Goal: Information Seeking & Learning: Learn about a topic

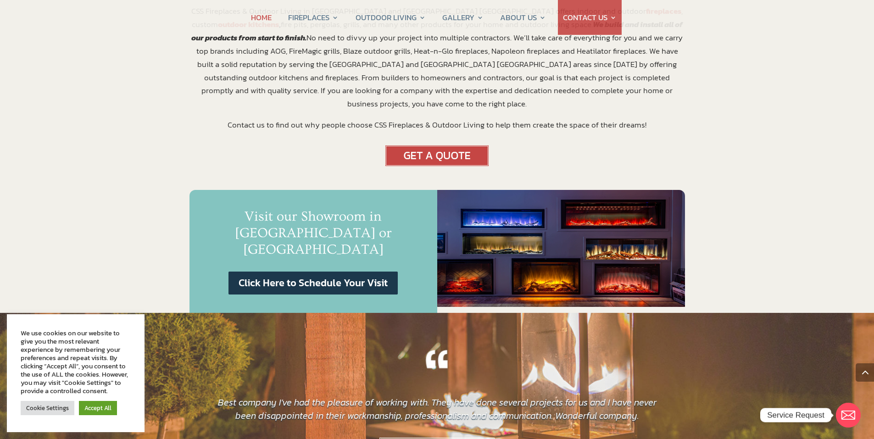
scroll to position [459, 0]
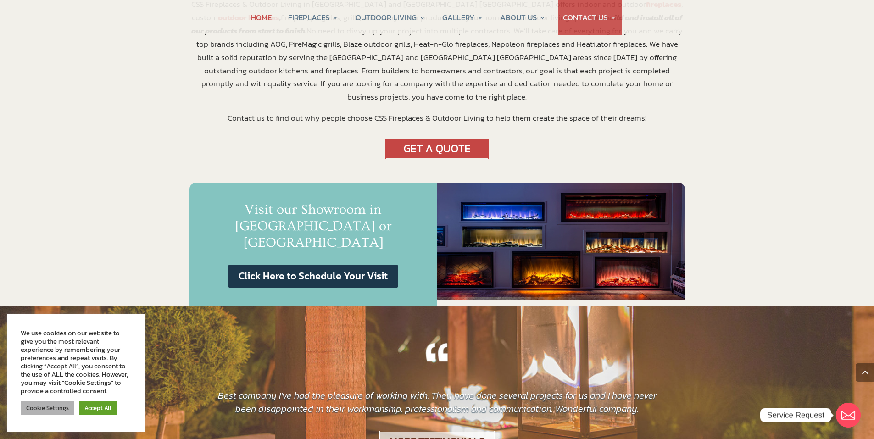
click at [50, 404] on link "Cookie Settings" at bounding box center [48, 408] width 54 height 14
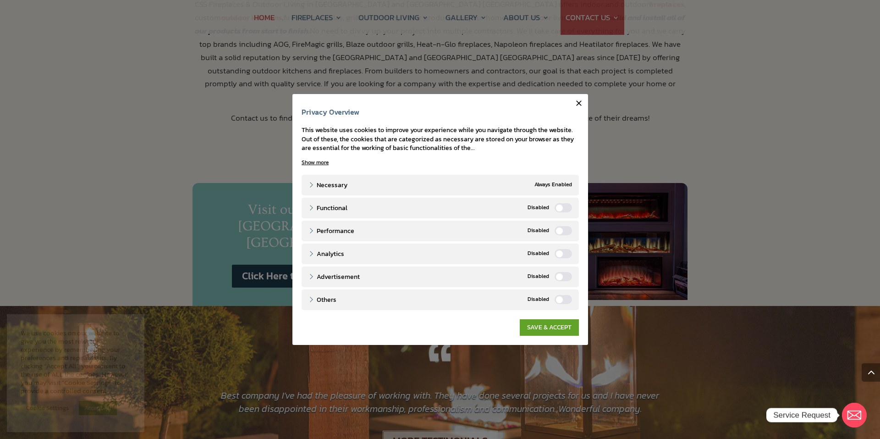
click at [576, 101] on icon "button" at bounding box center [579, 103] width 9 height 9
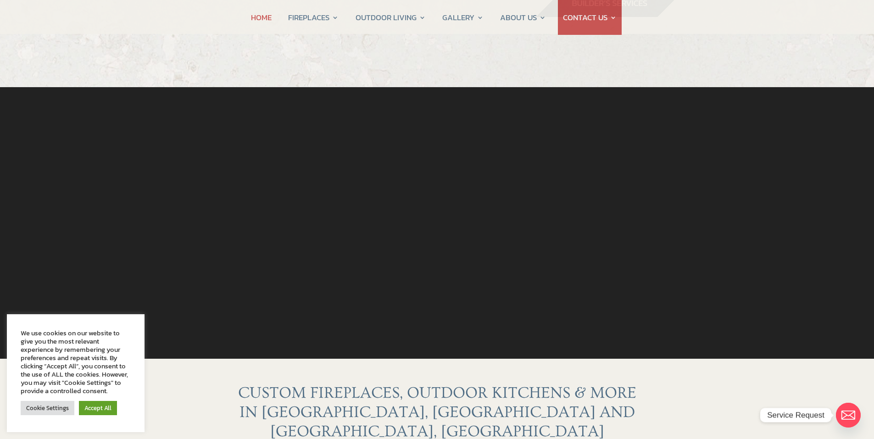
scroll to position [0, 0]
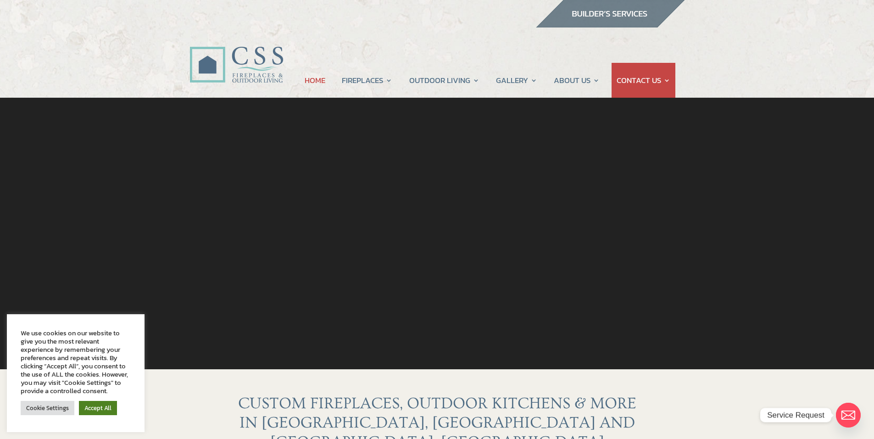
click at [100, 405] on link "Accept All" at bounding box center [98, 408] width 38 height 14
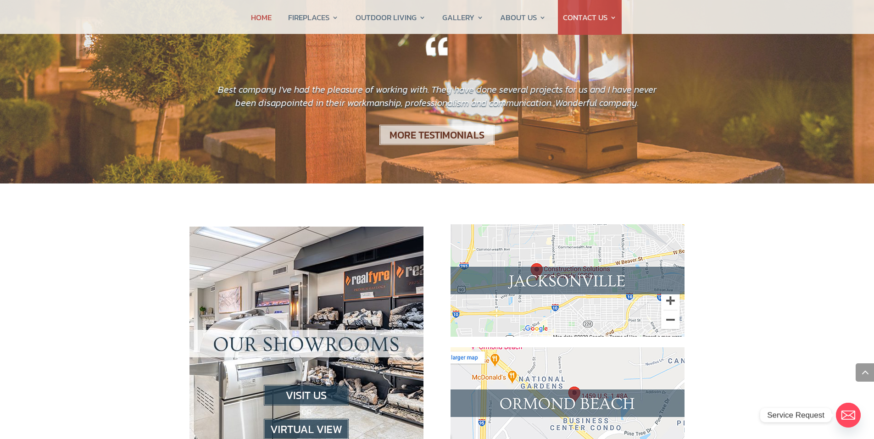
scroll to position [780, 0]
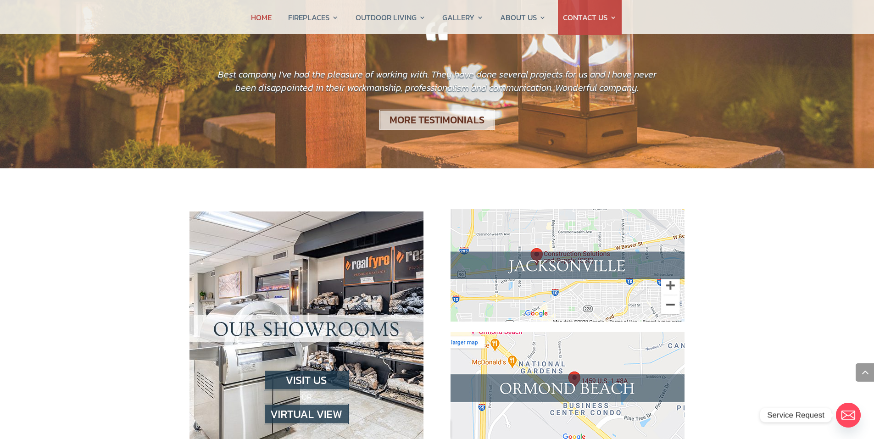
click at [299, 404] on img at bounding box center [306, 414] width 85 height 21
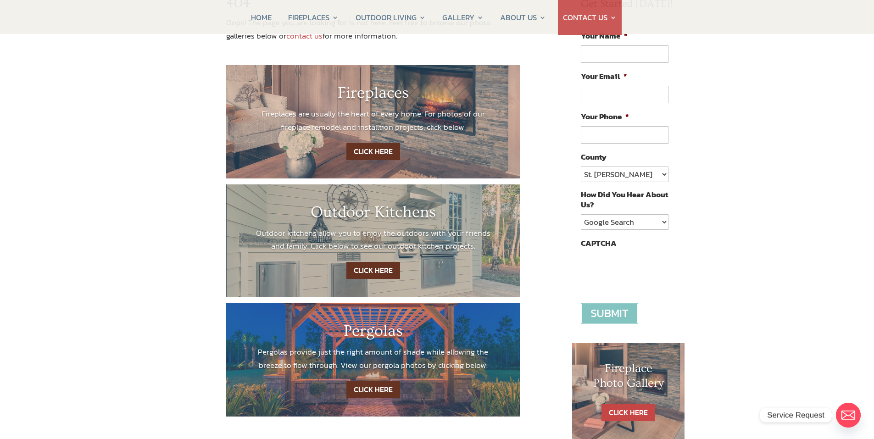
scroll to position [46, 0]
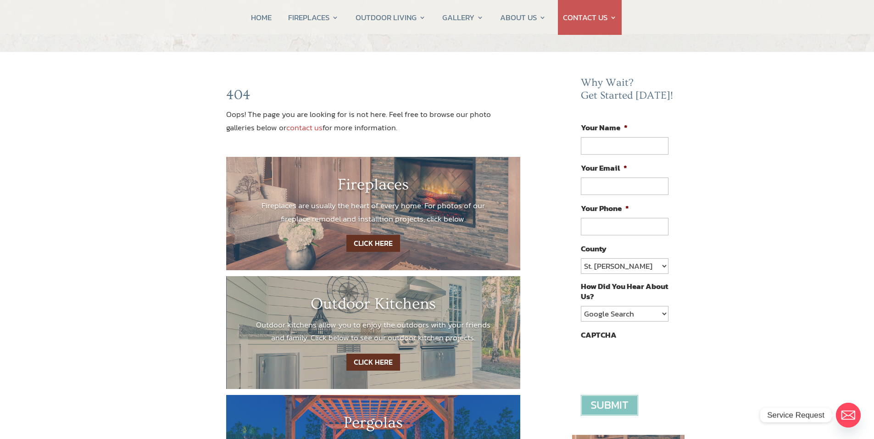
click at [383, 241] on link "CLICK HERE" at bounding box center [373, 243] width 54 height 17
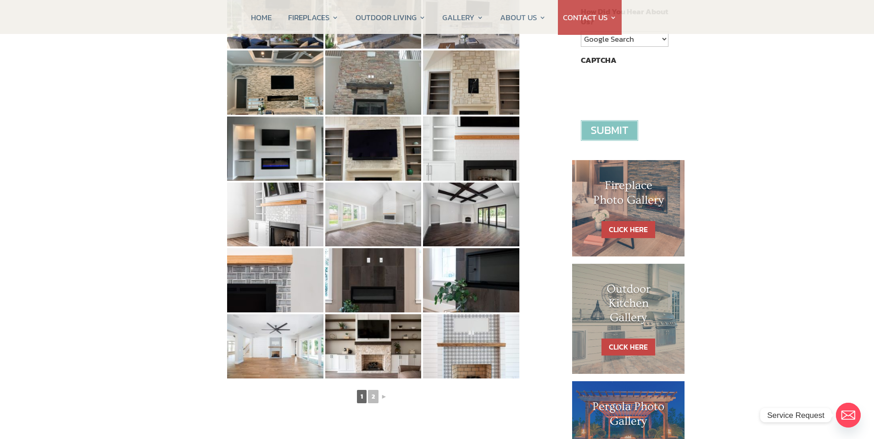
scroll to position [367, 0]
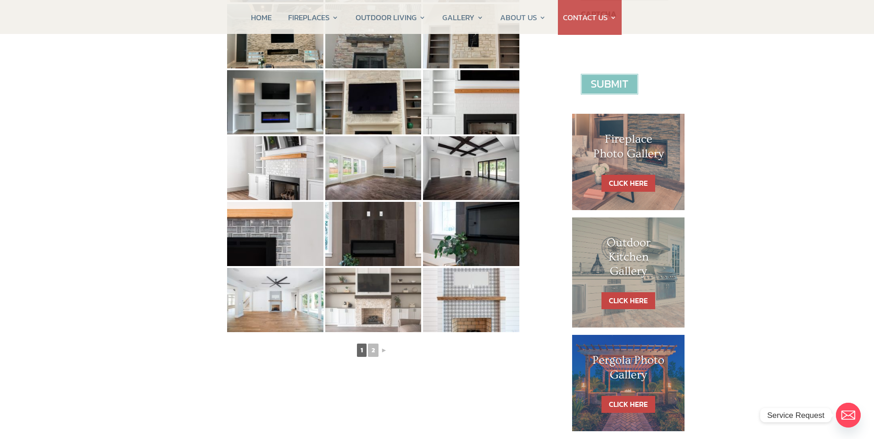
click at [372, 308] on img at bounding box center [373, 300] width 96 height 64
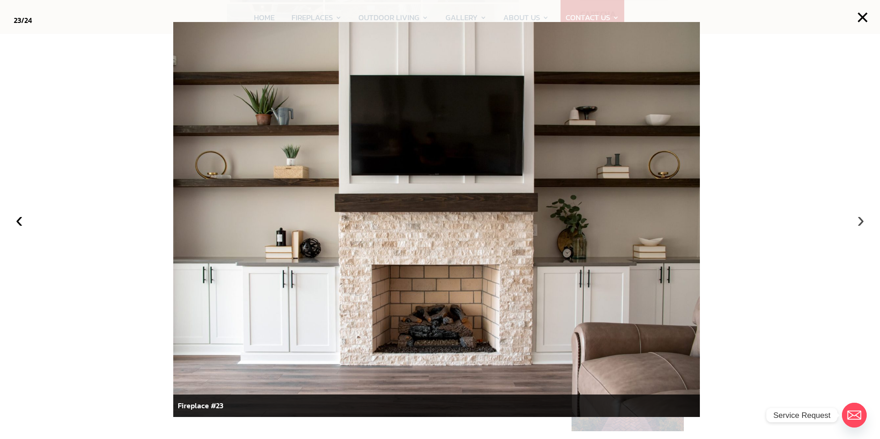
click at [858, 224] on button "›" at bounding box center [861, 220] width 20 height 20
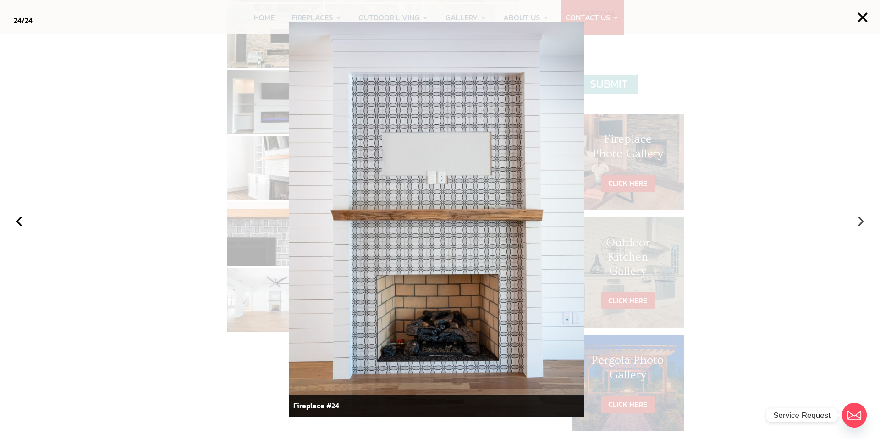
click at [858, 224] on button "›" at bounding box center [861, 220] width 20 height 20
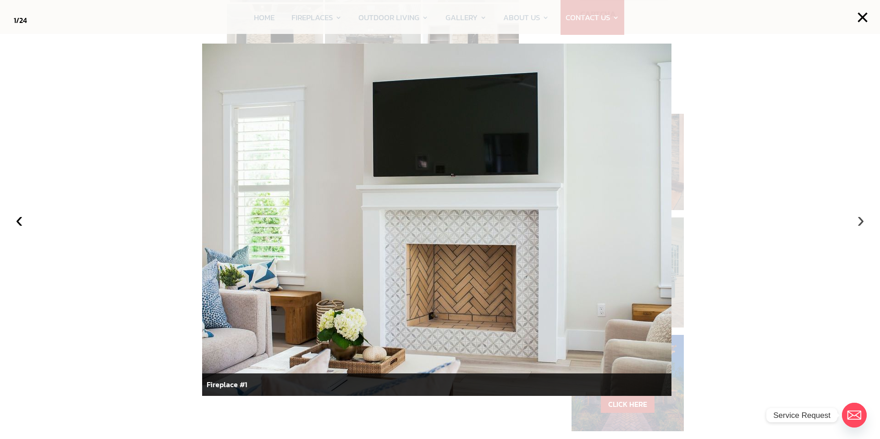
click at [858, 224] on button "›" at bounding box center [861, 220] width 20 height 20
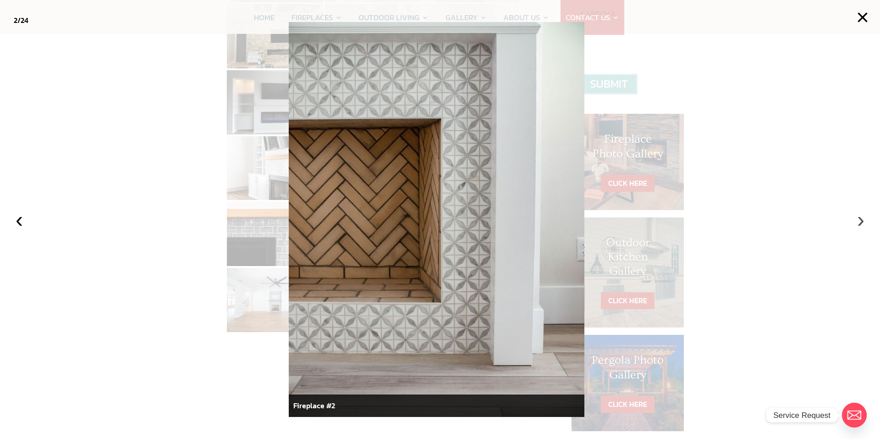
click at [858, 224] on button "›" at bounding box center [861, 220] width 20 height 20
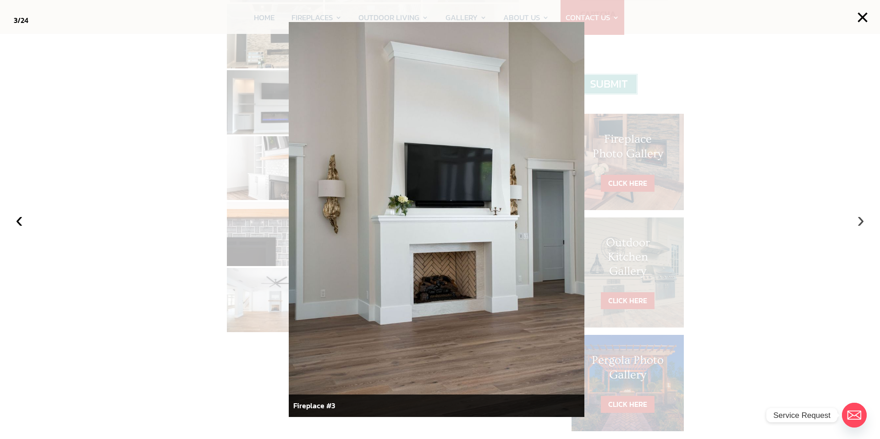
click at [858, 221] on button "›" at bounding box center [861, 220] width 20 height 20
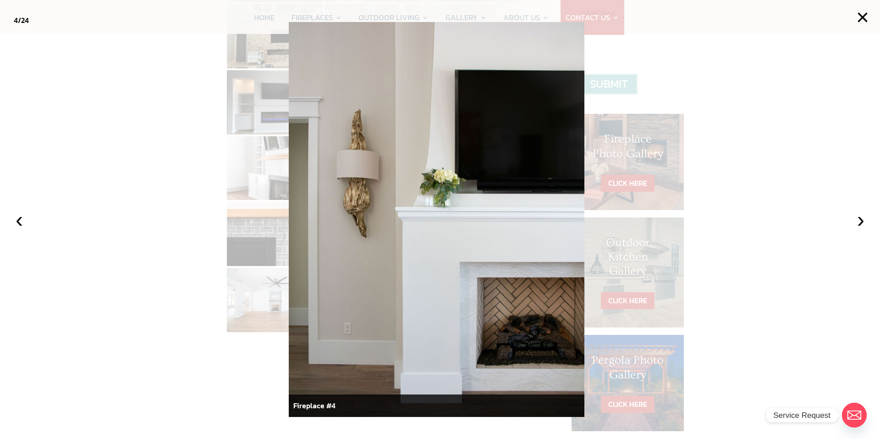
click at [630, 299] on div at bounding box center [440, 219] width 880 height 439
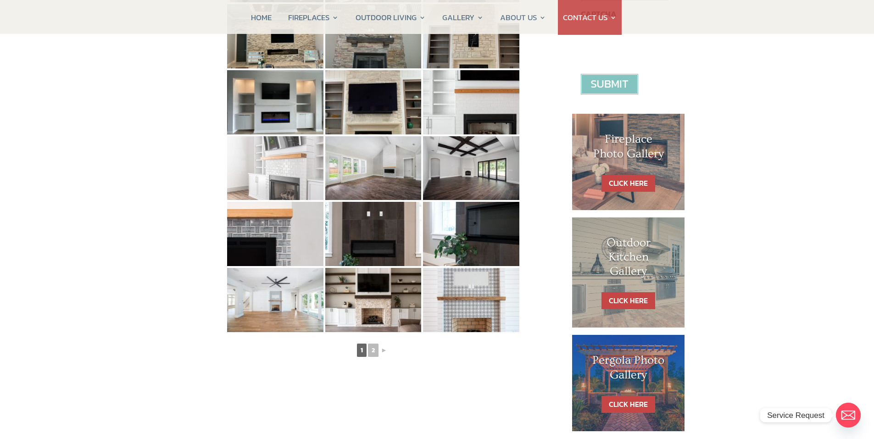
click at [287, 190] on img at bounding box center [275, 168] width 96 height 64
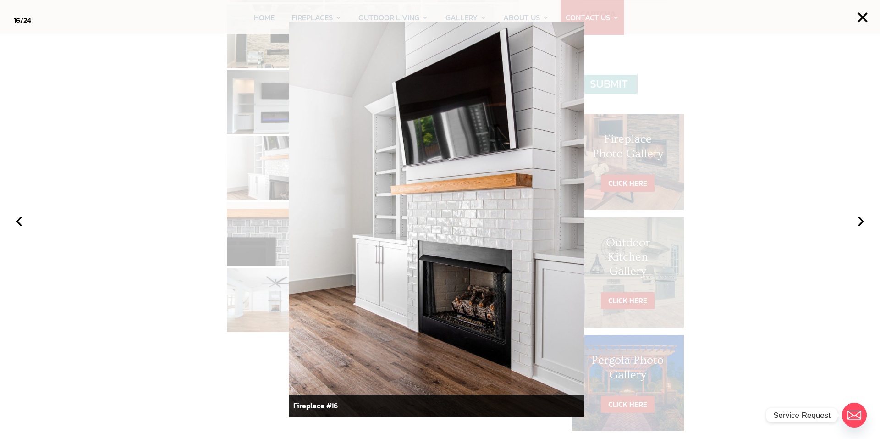
drag, startPoint x: 101, startPoint y: 212, endPoint x: 113, endPoint y: 213, distance: 12.0
click at [100, 211] on div at bounding box center [440, 219] width 880 height 439
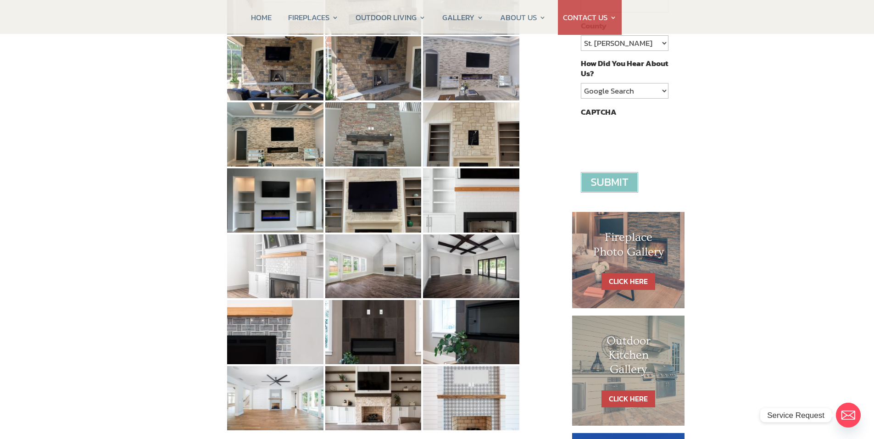
scroll to position [183, 0]
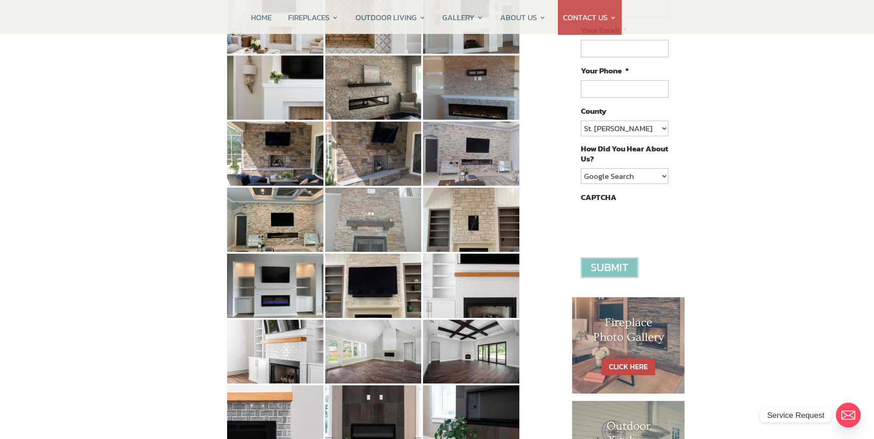
click at [381, 228] on img at bounding box center [373, 220] width 96 height 64
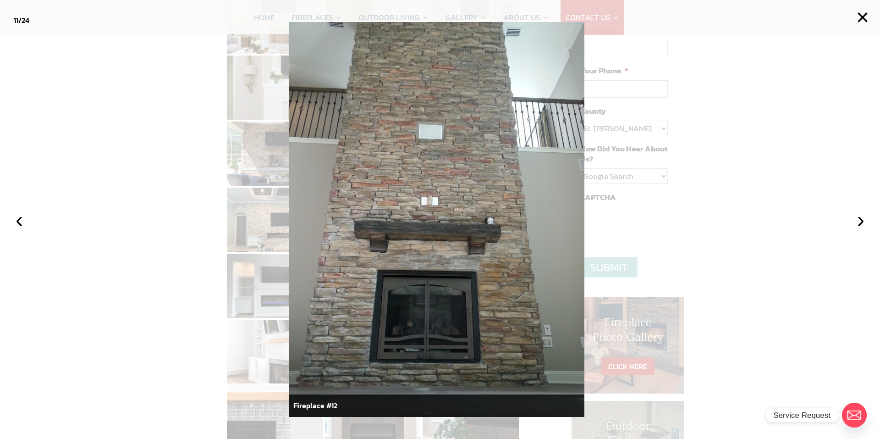
click at [718, 134] on div at bounding box center [440, 219] width 880 height 439
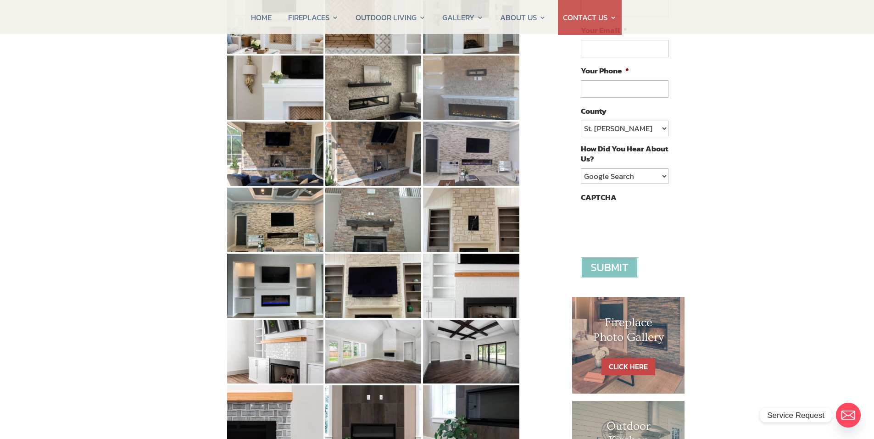
click at [488, 95] on img at bounding box center [471, 87] width 96 height 64
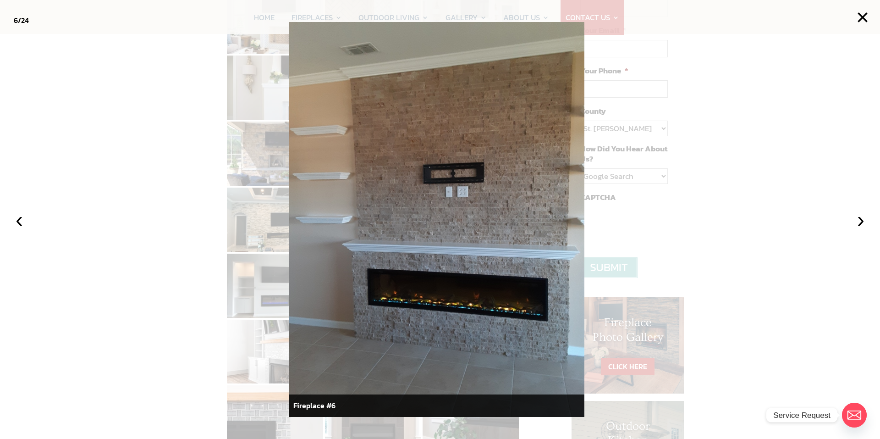
click at [490, 107] on img at bounding box center [437, 219] width 296 height 395
drag, startPoint x: 679, startPoint y: 72, endPoint x: 654, endPoint y: 96, distance: 34.4
click at [679, 72] on div at bounding box center [440, 219] width 880 height 439
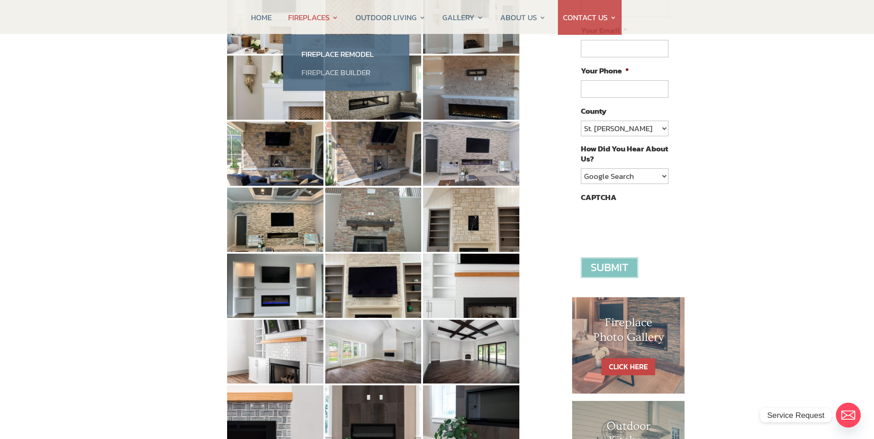
click at [350, 74] on link "Fireplace Builder" at bounding box center [346, 72] width 108 height 18
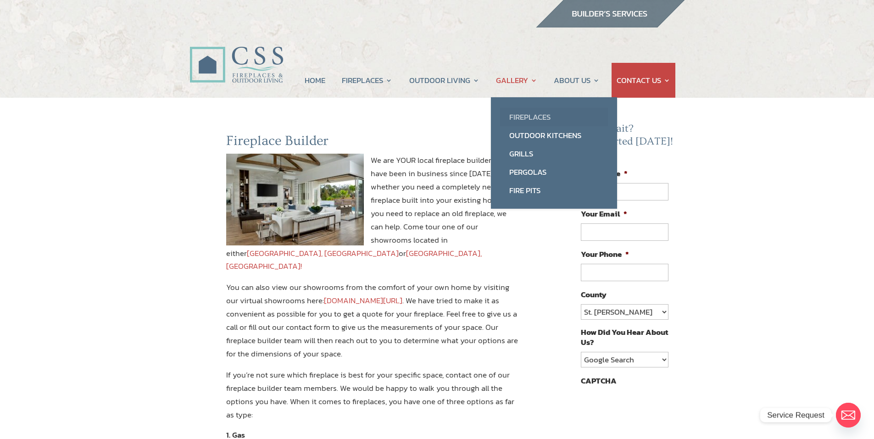
click at [530, 114] on link "Fireplaces" at bounding box center [554, 117] width 108 height 18
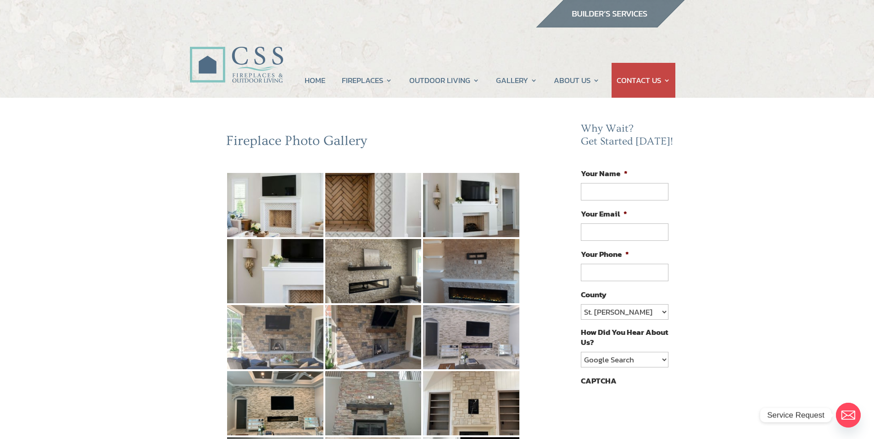
click at [287, 340] on img at bounding box center [275, 337] width 96 height 64
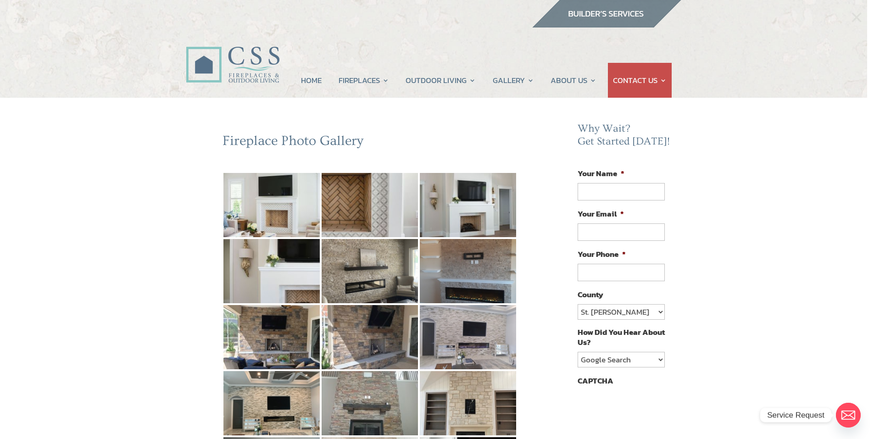
scroll to position [321, 0]
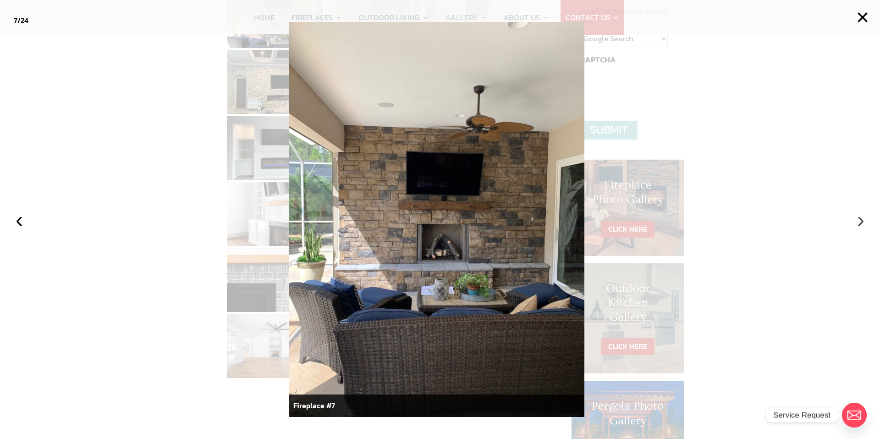
click at [858, 221] on button "›" at bounding box center [861, 220] width 20 height 20
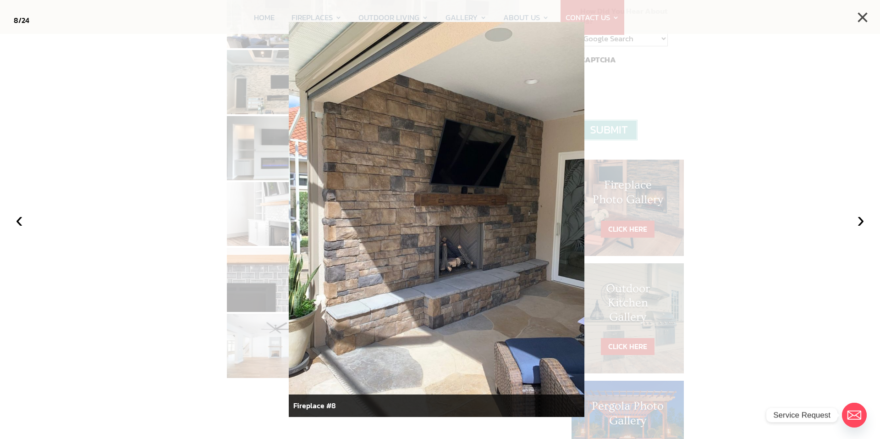
click at [864, 16] on button "×" at bounding box center [863, 17] width 20 height 20
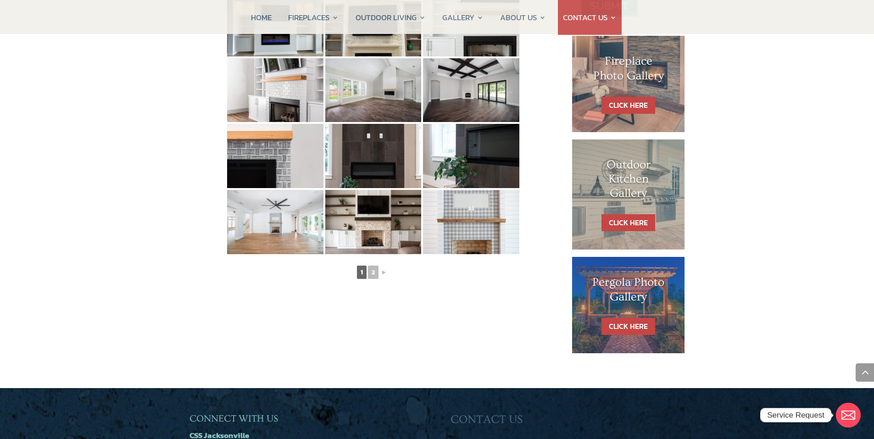
scroll to position [459, 0]
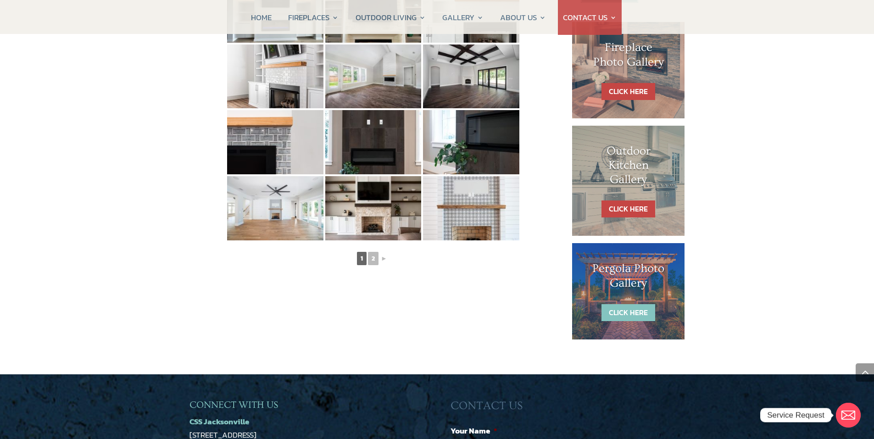
click at [627, 314] on link "CLICK HERE" at bounding box center [628, 312] width 54 height 17
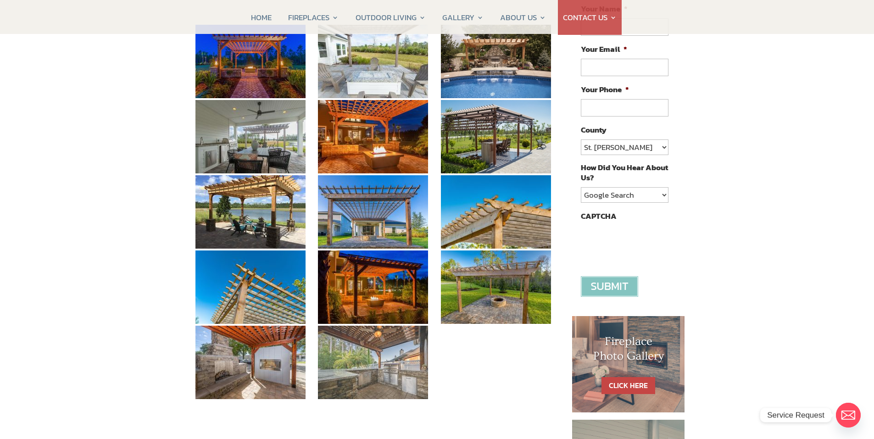
scroll to position [183, 0]
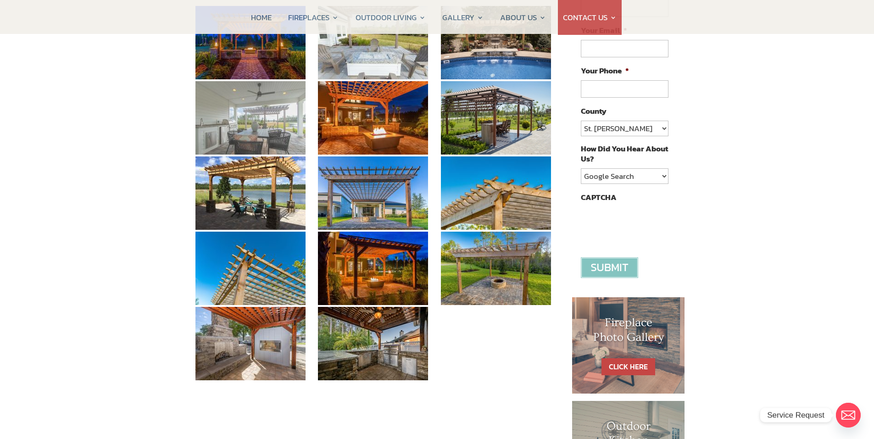
click at [258, 115] on img at bounding box center [250, 117] width 110 height 73
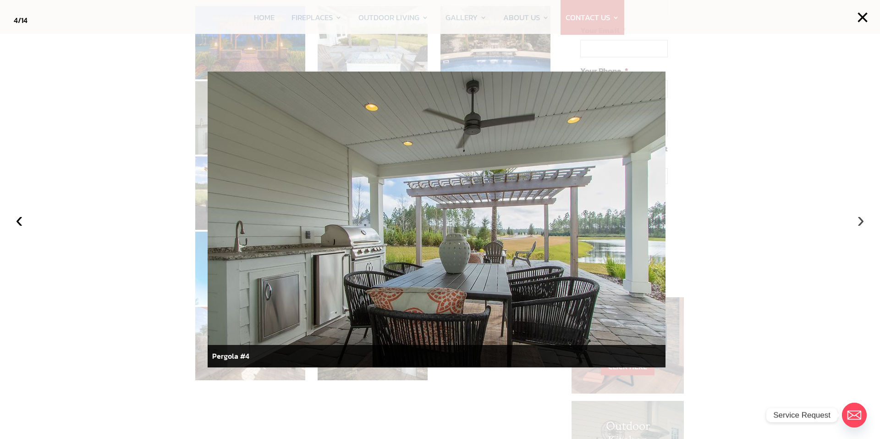
click at [859, 221] on button "›" at bounding box center [861, 220] width 20 height 20
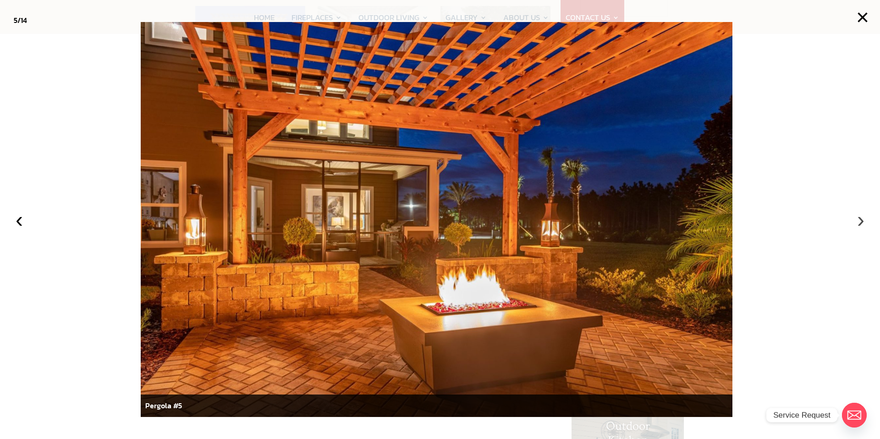
click at [859, 223] on button "›" at bounding box center [861, 220] width 20 height 20
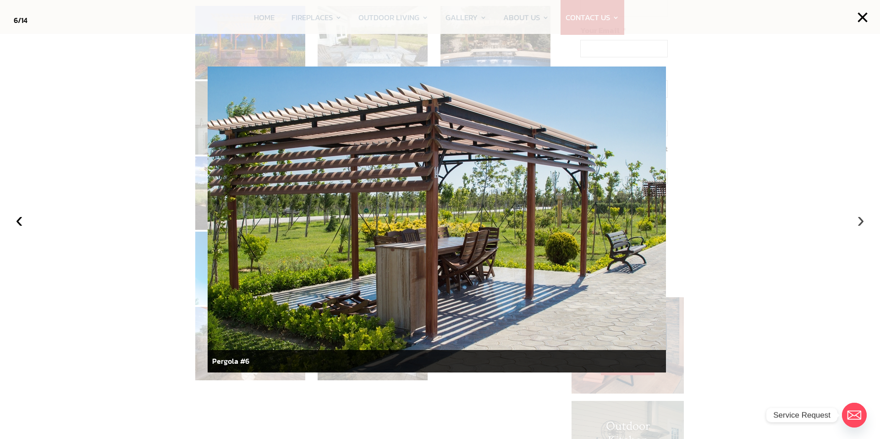
click at [859, 223] on button "›" at bounding box center [861, 220] width 20 height 20
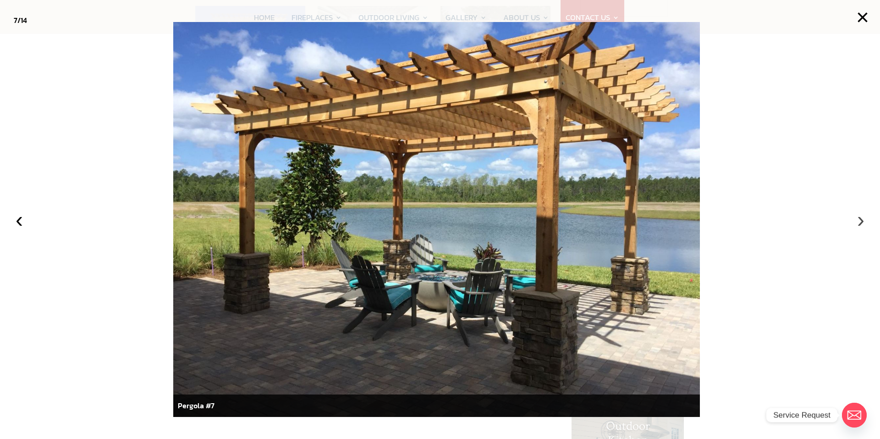
click at [860, 223] on button "›" at bounding box center [861, 220] width 20 height 20
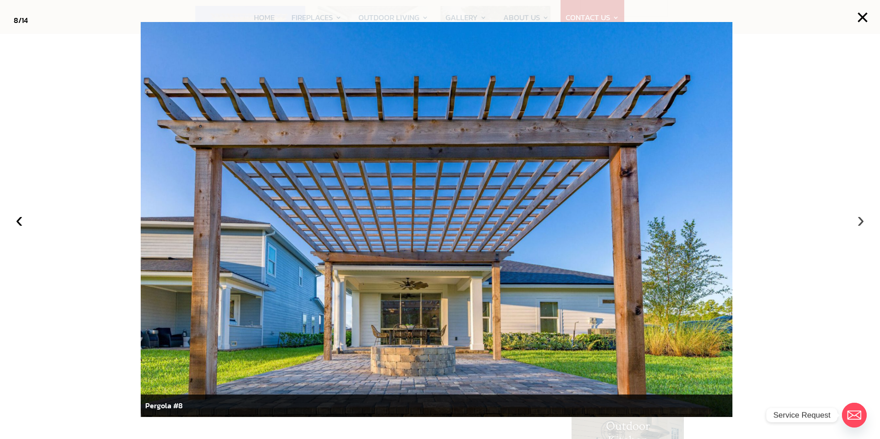
click at [860, 223] on button "›" at bounding box center [861, 220] width 20 height 20
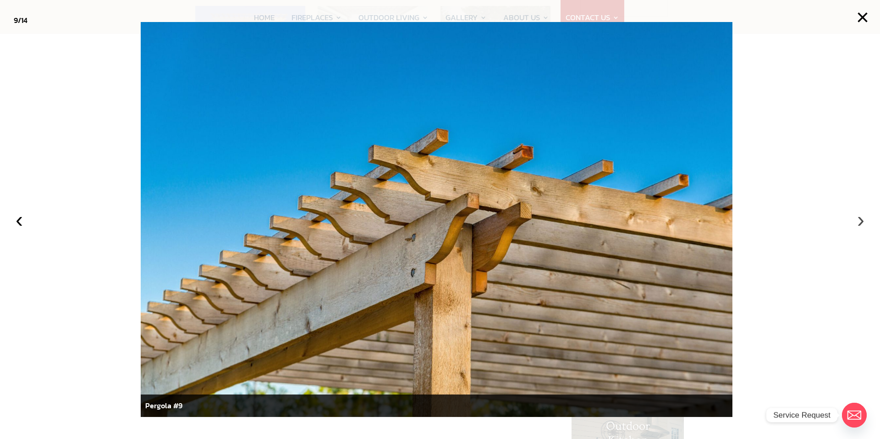
click at [860, 223] on button "›" at bounding box center [861, 220] width 20 height 20
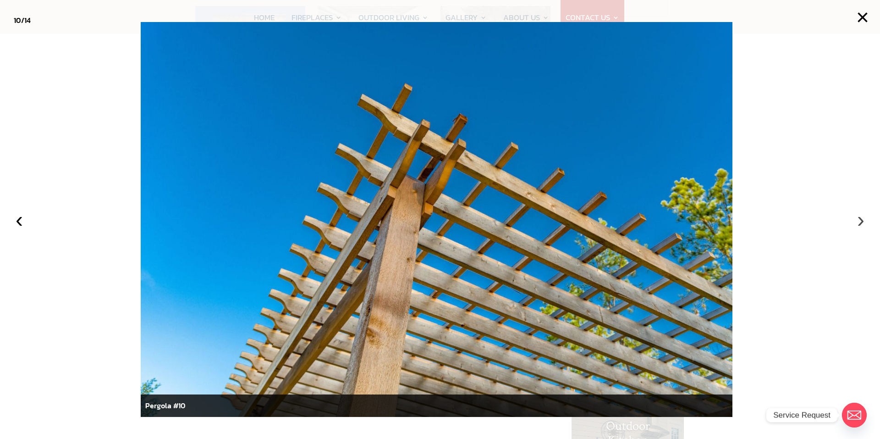
click at [856, 222] on button "›" at bounding box center [861, 220] width 20 height 20
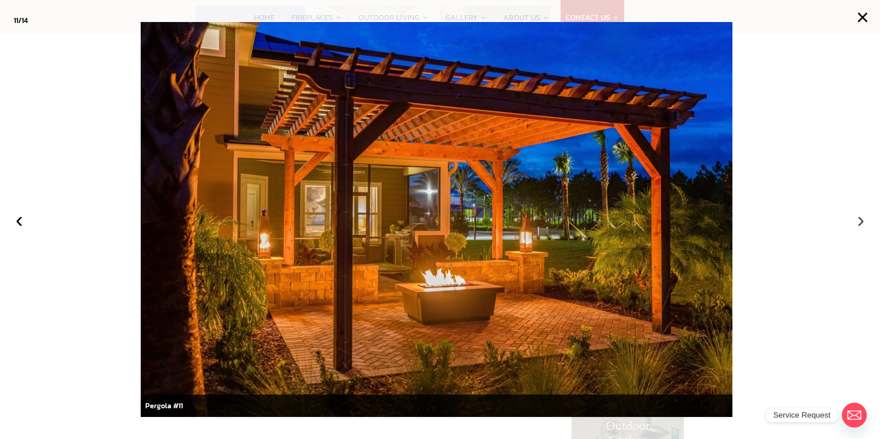
click at [861, 219] on button "›" at bounding box center [861, 220] width 20 height 20
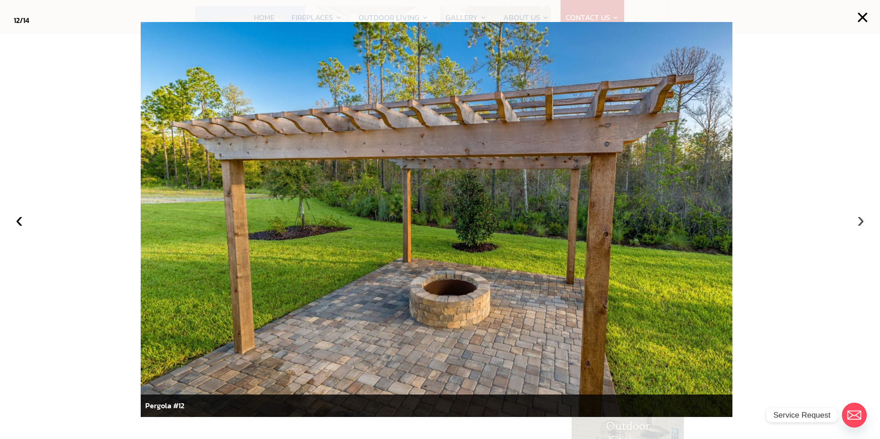
click at [858, 219] on button "›" at bounding box center [861, 220] width 20 height 20
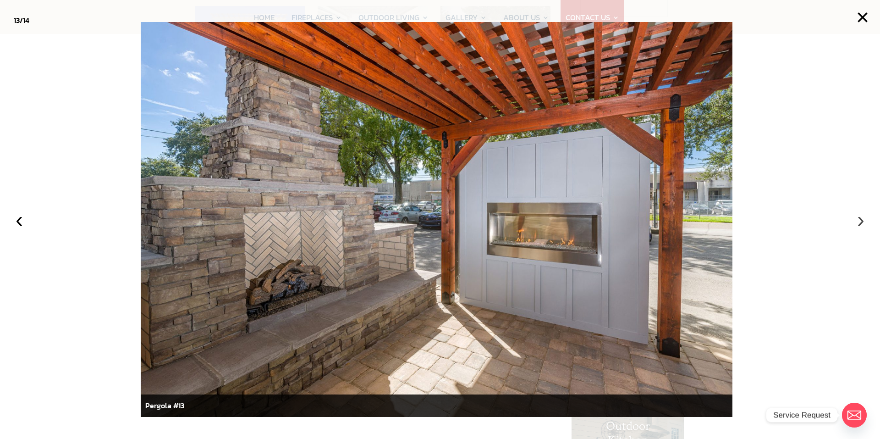
click at [861, 221] on button "›" at bounding box center [861, 220] width 20 height 20
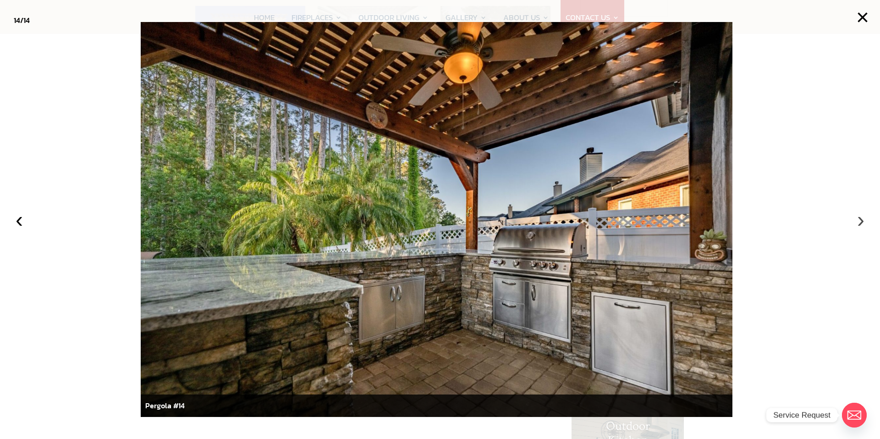
click at [861, 221] on button "›" at bounding box center [861, 220] width 20 height 20
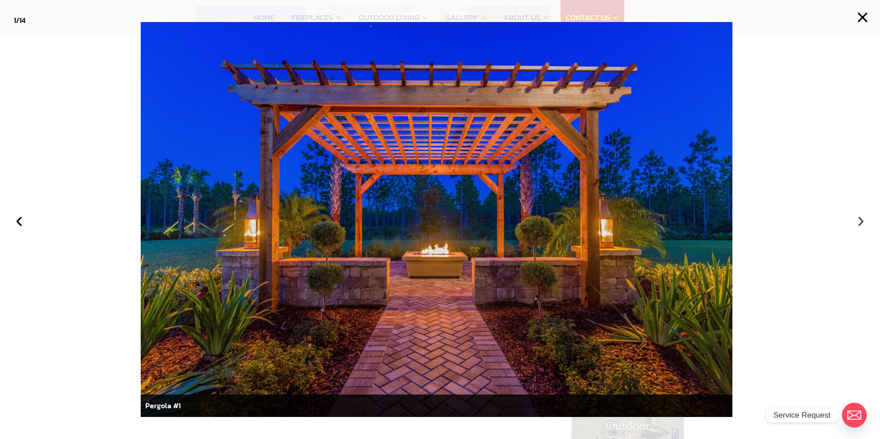
click at [861, 221] on button "›" at bounding box center [861, 220] width 20 height 20
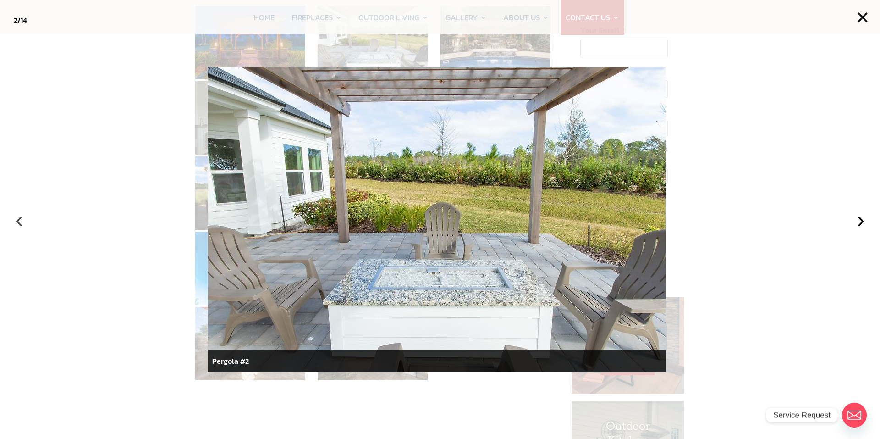
click at [20, 222] on button "‹" at bounding box center [19, 220] width 20 height 20
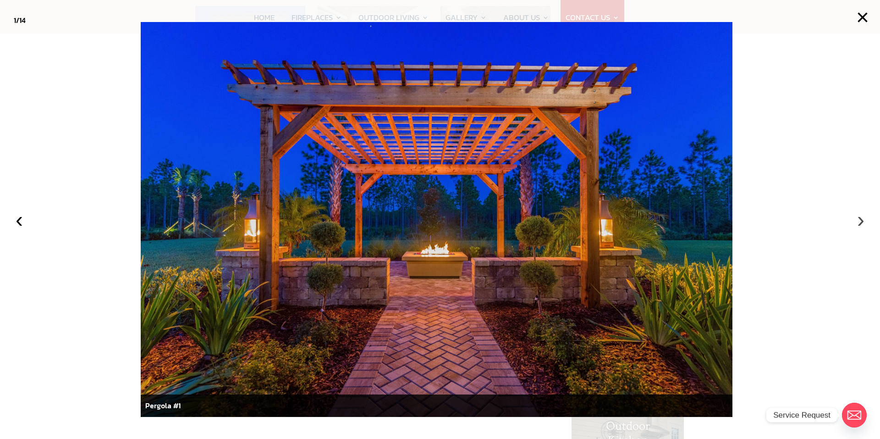
click at [861, 221] on button "›" at bounding box center [861, 220] width 20 height 20
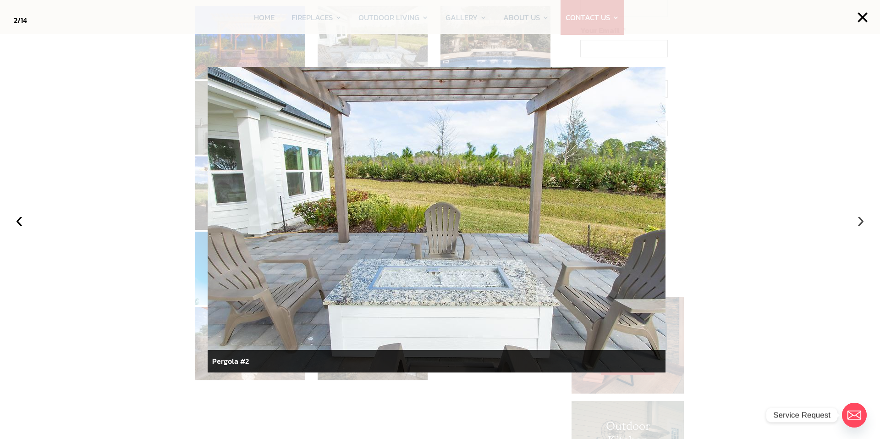
click at [861, 221] on button "›" at bounding box center [861, 220] width 20 height 20
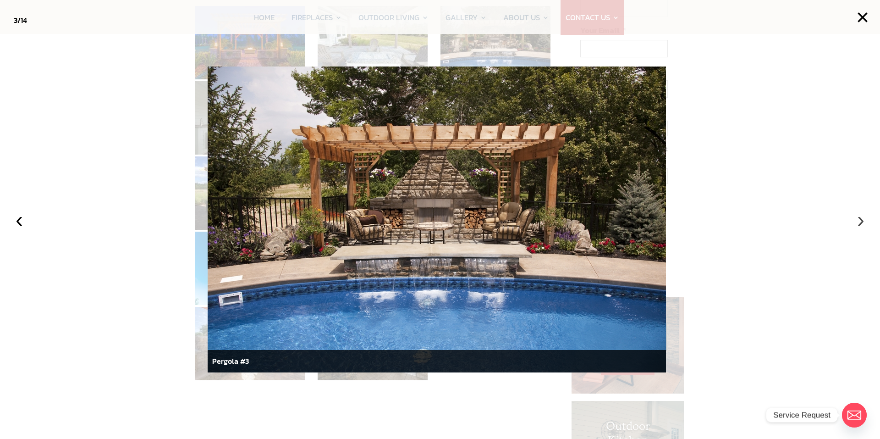
click at [854, 221] on button "›" at bounding box center [861, 220] width 20 height 20
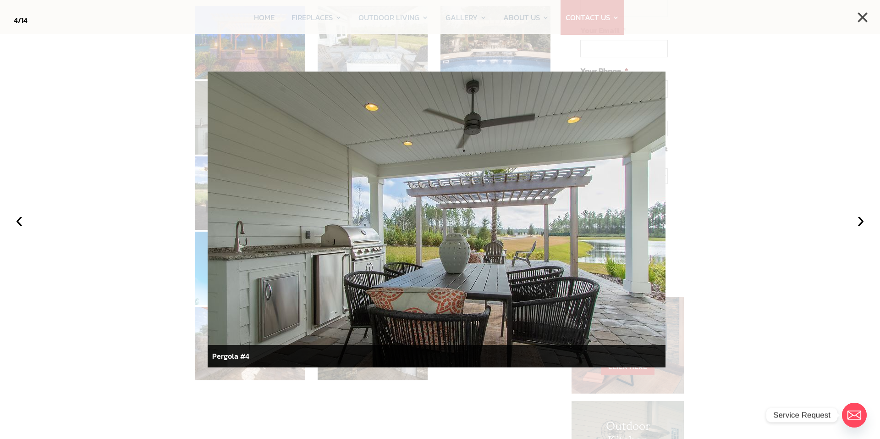
click at [863, 17] on button "×" at bounding box center [863, 17] width 20 height 20
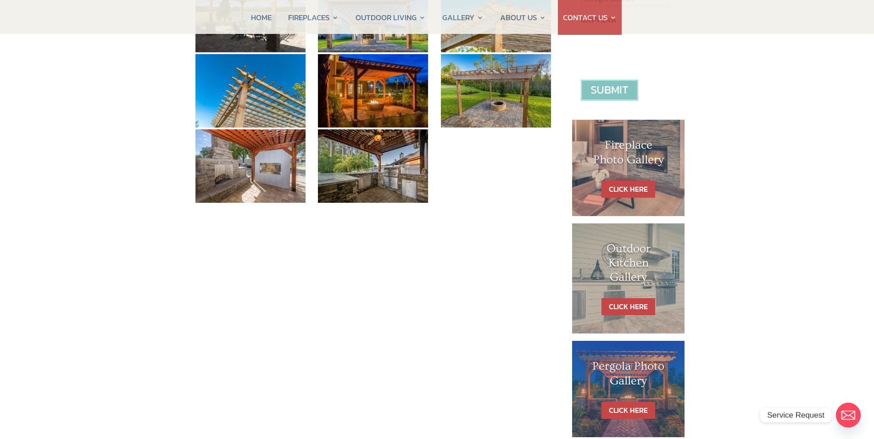
scroll to position [367, 0]
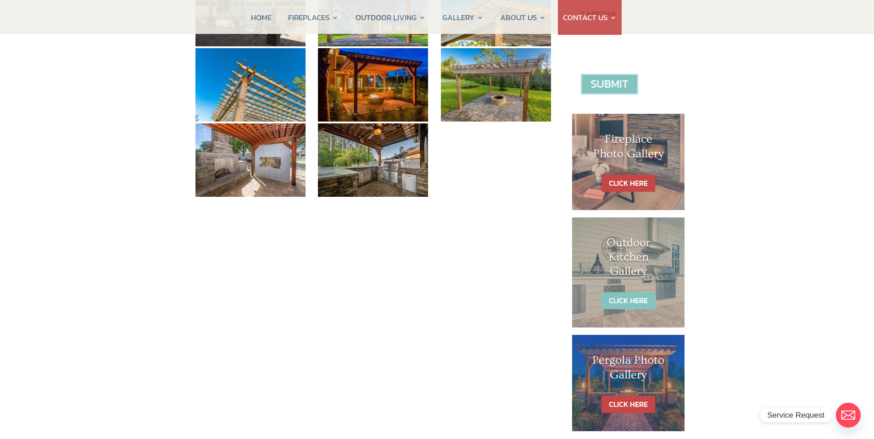
click at [618, 301] on link "CLICK HERE" at bounding box center [628, 300] width 54 height 17
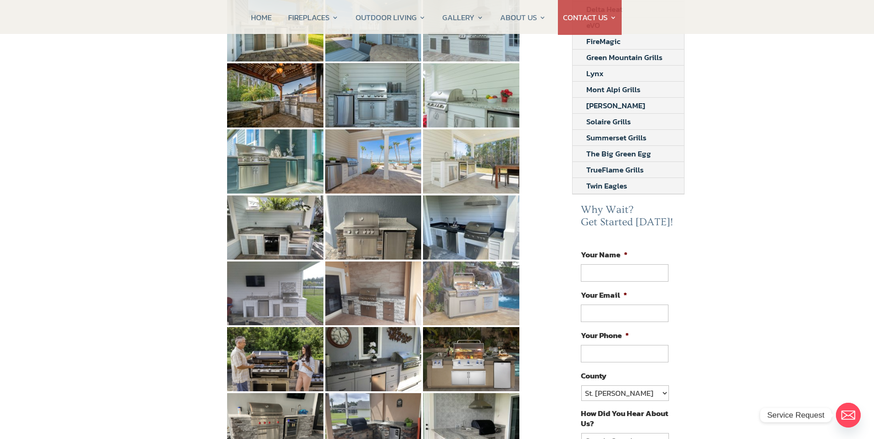
scroll to position [275, 0]
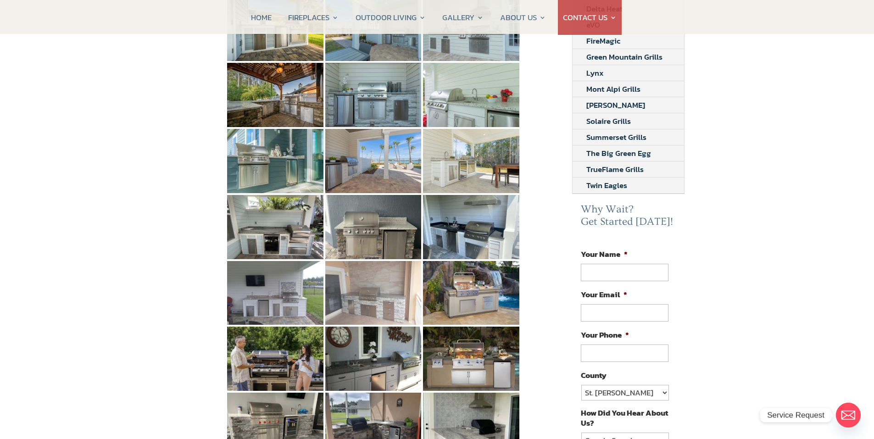
click at [371, 275] on img at bounding box center [373, 293] width 96 height 64
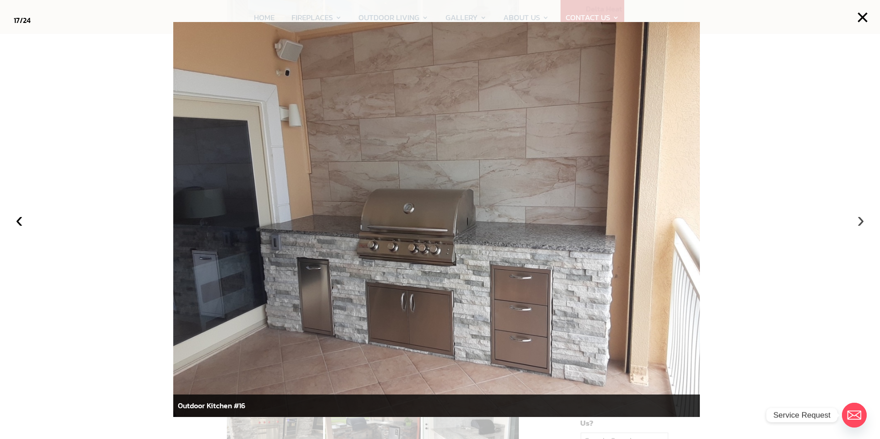
click at [861, 221] on button "›" at bounding box center [861, 220] width 20 height 20
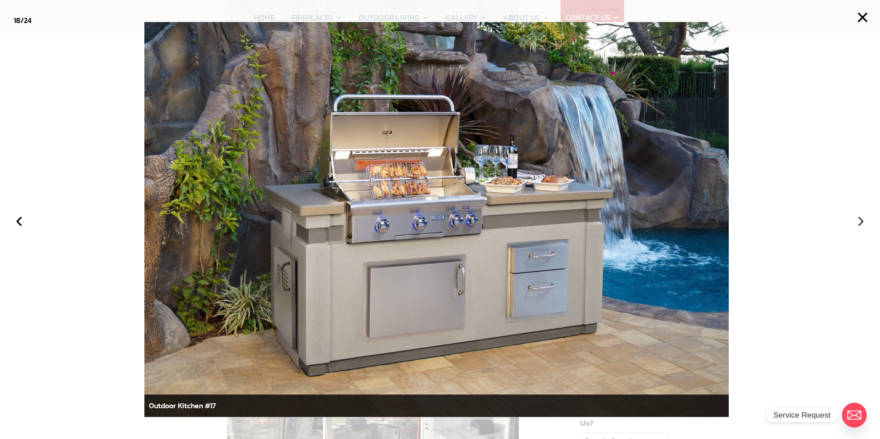
click at [860, 223] on button "›" at bounding box center [861, 220] width 20 height 20
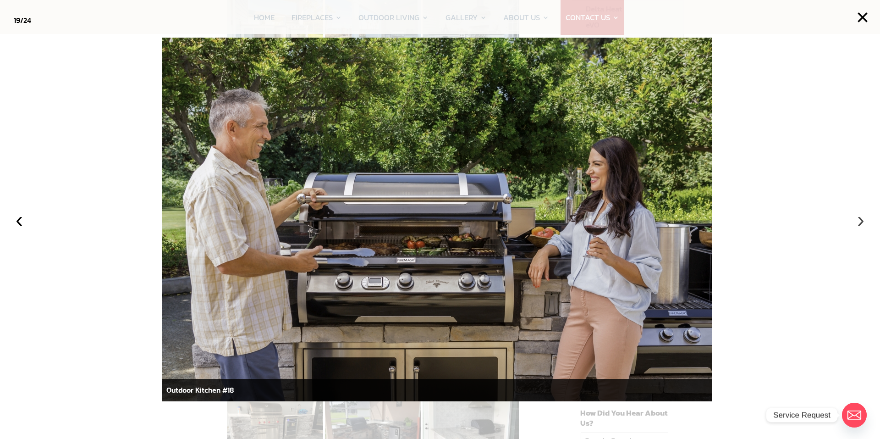
click at [860, 222] on button "›" at bounding box center [861, 220] width 20 height 20
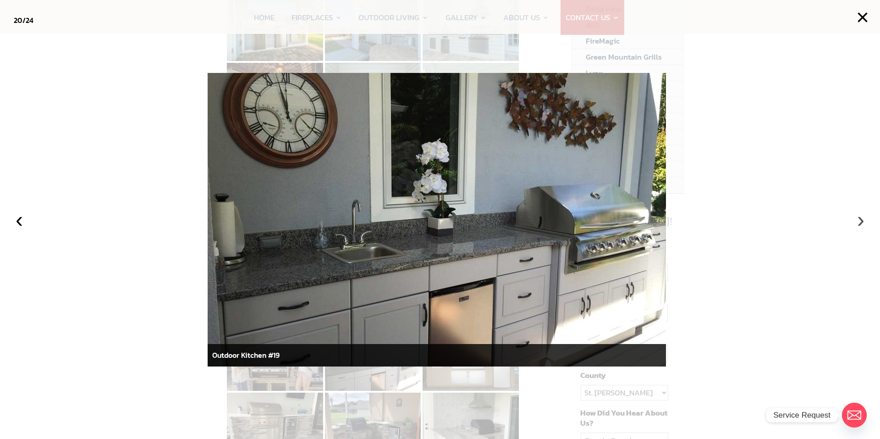
click at [861, 224] on button "›" at bounding box center [861, 220] width 20 height 20
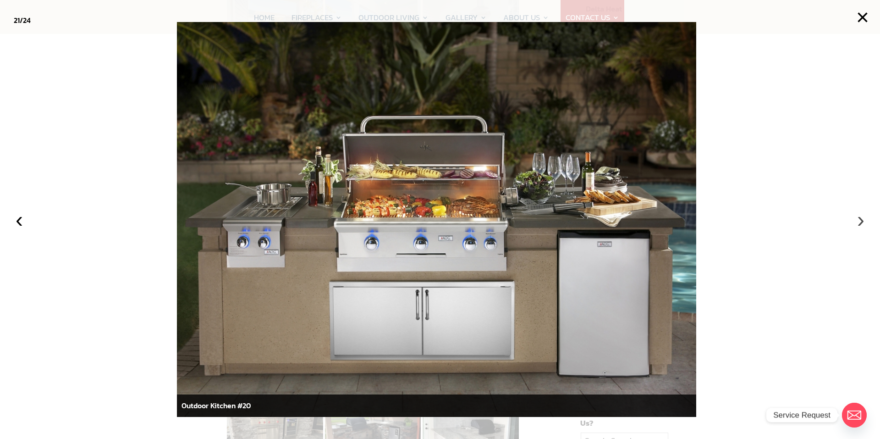
click at [865, 219] on button "›" at bounding box center [861, 220] width 20 height 20
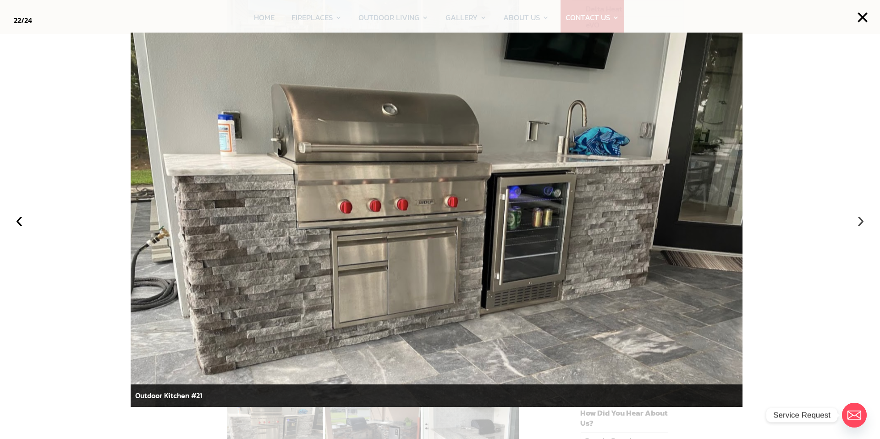
click at [859, 220] on button "›" at bounding box center [861, 220] width 20 height 20
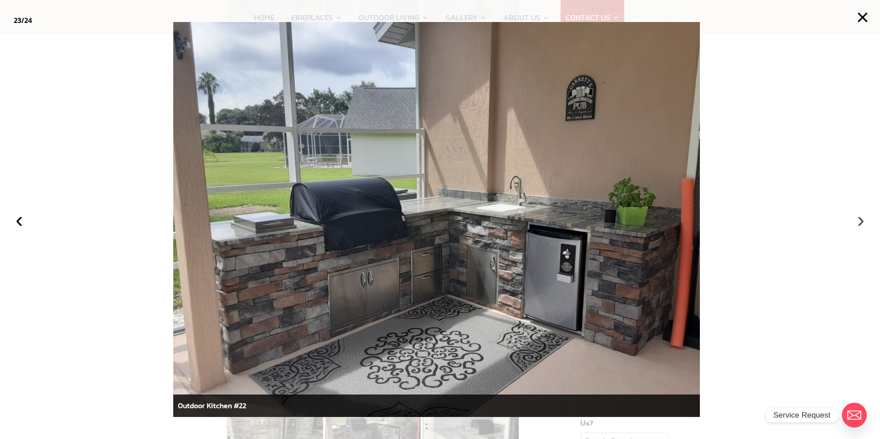
click at [858, 225] on button "›" at bounding box center [861, 220] width 20 height 20
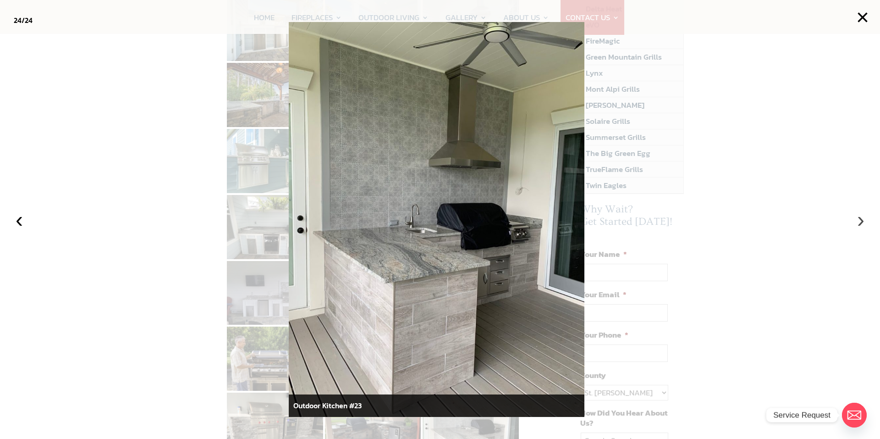
click at [860, 219] on button "›" at bounding box center [861, 220] width 20 height 20
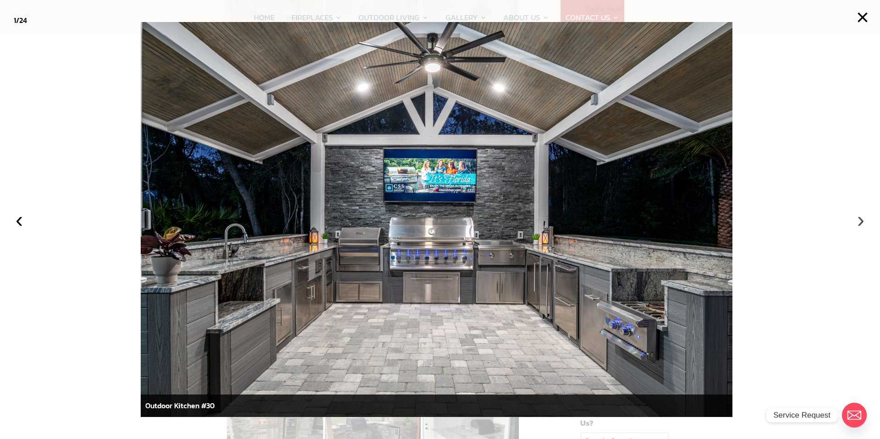
click at [863, 221] on button "›" at bounding box center [861, 220] width 20 height 20
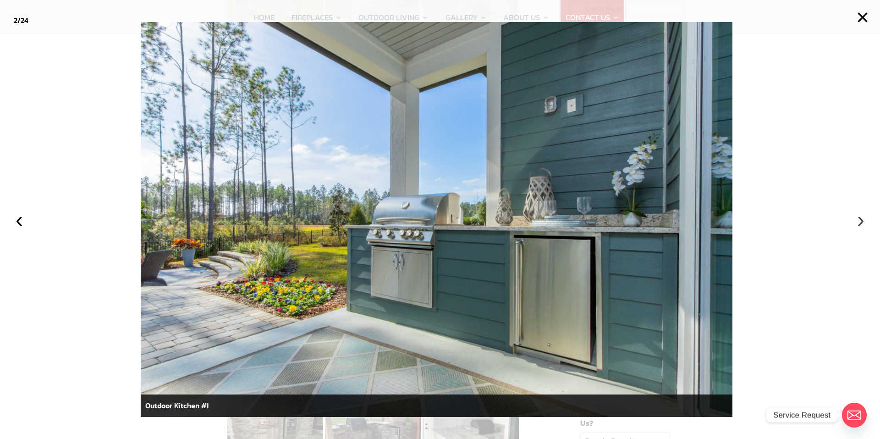
click at [861, 222] on button "›" at bounding box center [861, 220] width 20 height 20
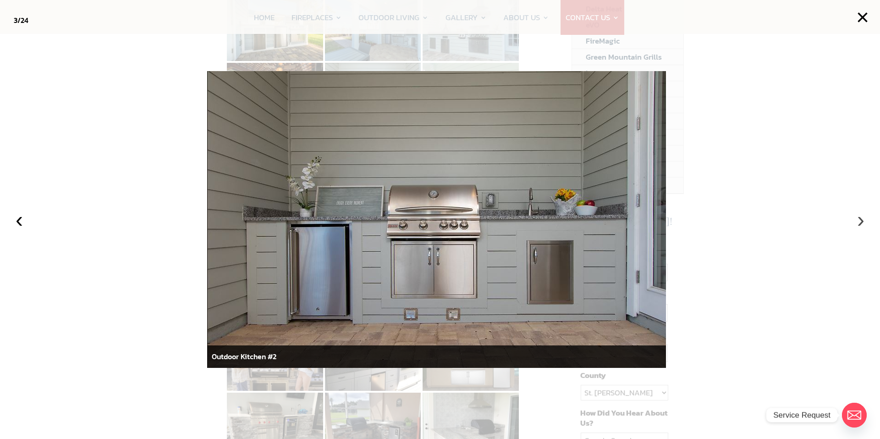
click at [859, 221] on button "›" at bounding box center [861, 220] width 20 height 20
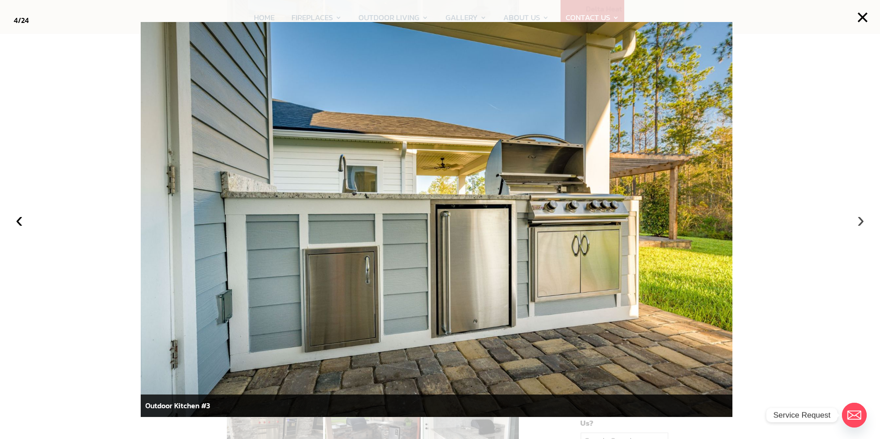
click at [858, 221] on button "›" at bounding box center [861, 220] width 20 height 20
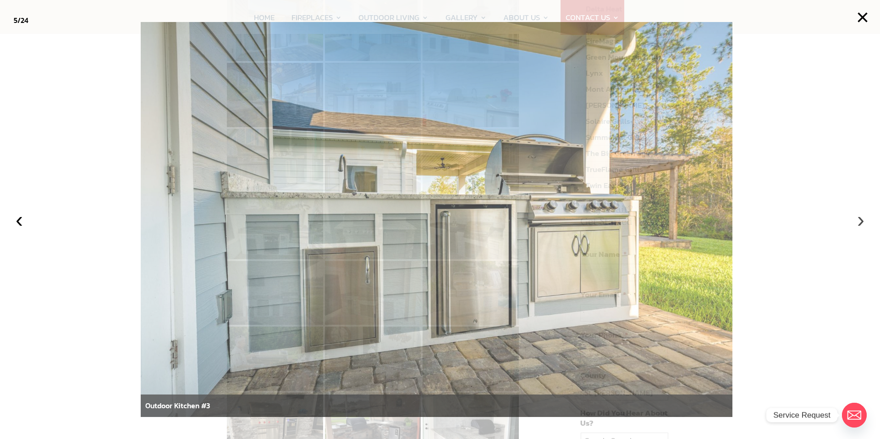
click at [858, 221] on button "›" at bounding box center [861, 220] width 20 height 20
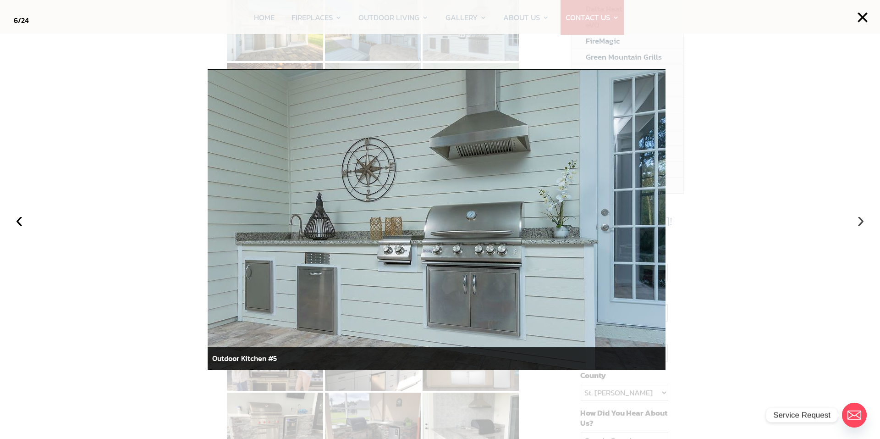
click at [857, 221] on button "›" at bounding box center [861, 220] width 20 height 20
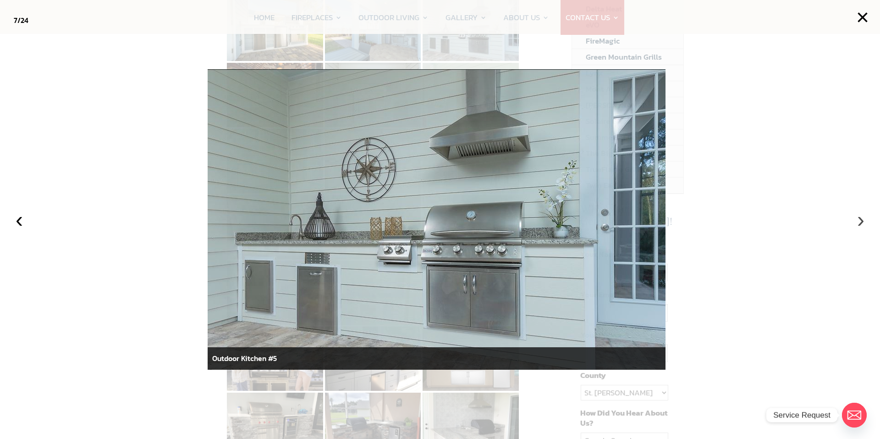
click at [859, 217] on button "›" at bounding box center [861, 220] width 20 height 20
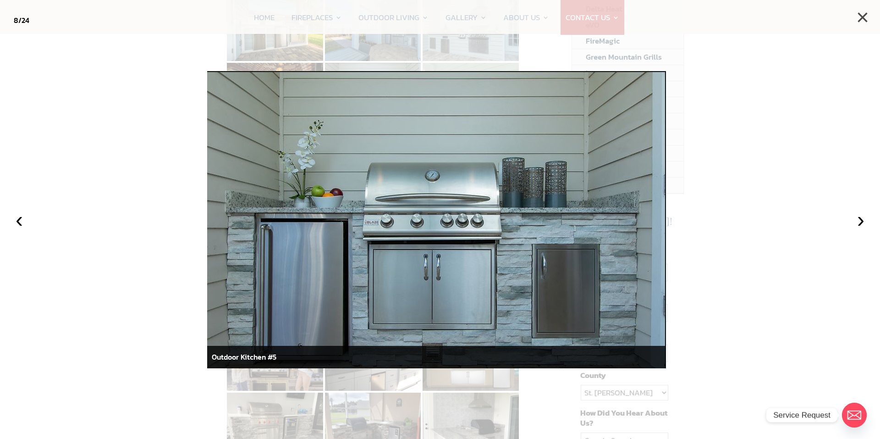
click at [859, 18] on button "×" at bounding box center [863, 17] width 20 height 20
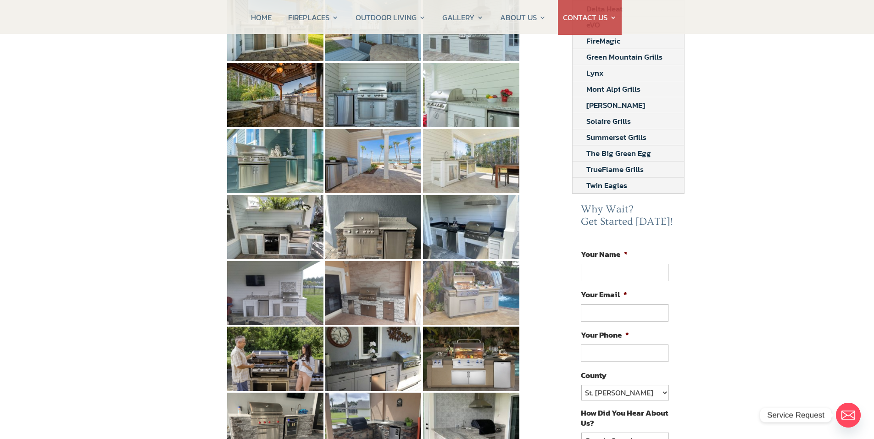
click at [467, 291] on img at bounding box center [471, 293] width 96 height 64
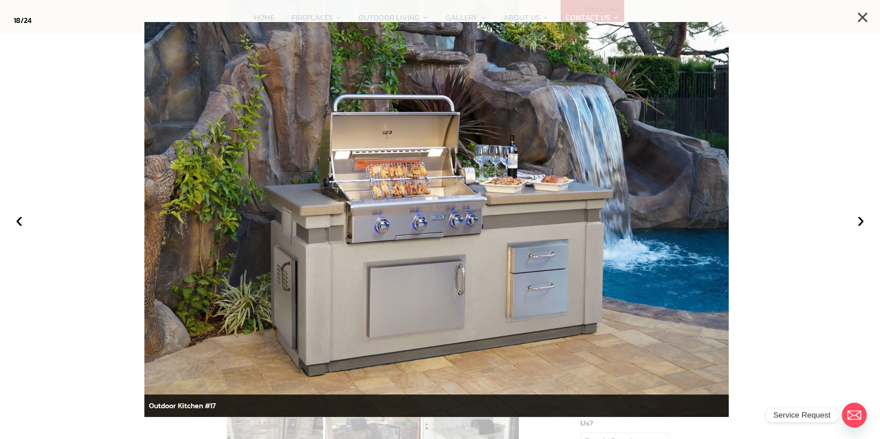
click at [863, 21] on button "×" at bounding box center [863, 17] width 20 height 20
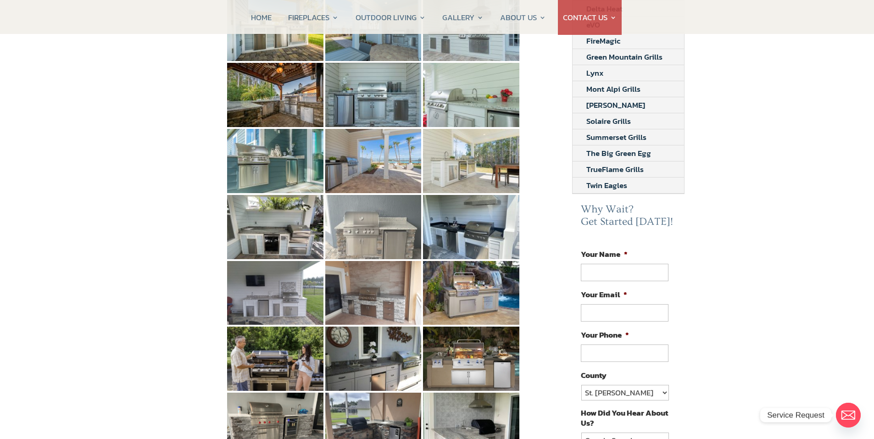
click at [391, 220] on img at bounding box center [373, 227] width 96 height 64
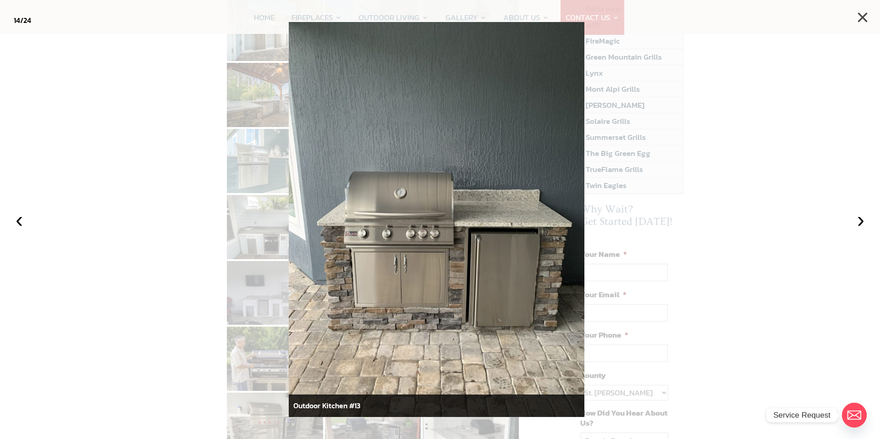
click at [865, 19] on button "×" at bounding box center [863, 17] width 20 height 20
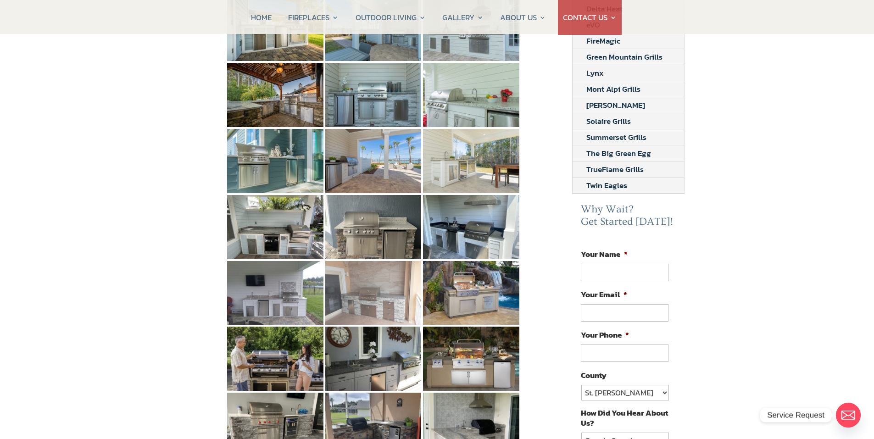
click at [372, 293] on img at bounding box center [373, 293] width 96 height 64
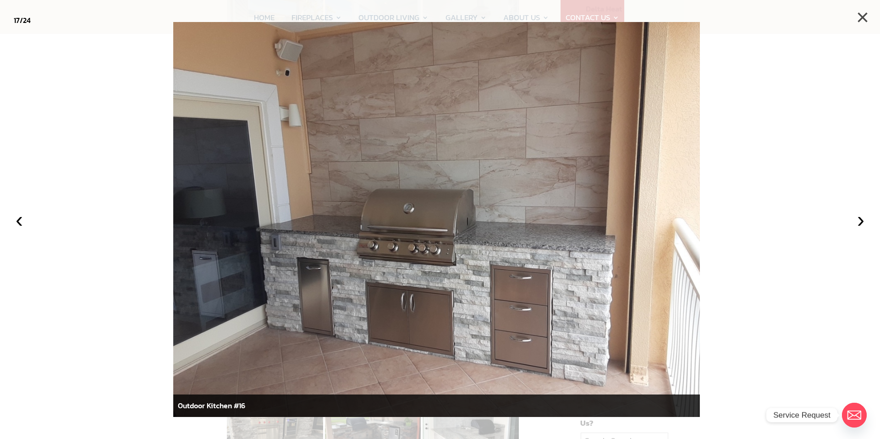
click at [861, 19] on button "×" at bounding box center [863, 17] width 20 height 20
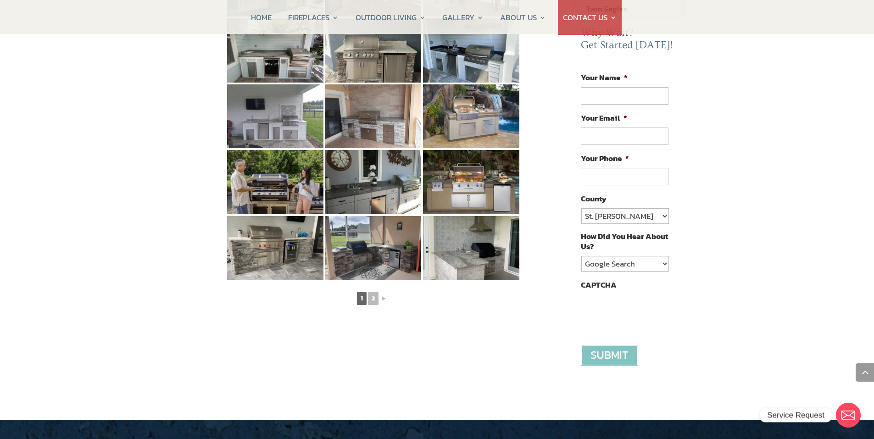
scroll to position [504, 0]
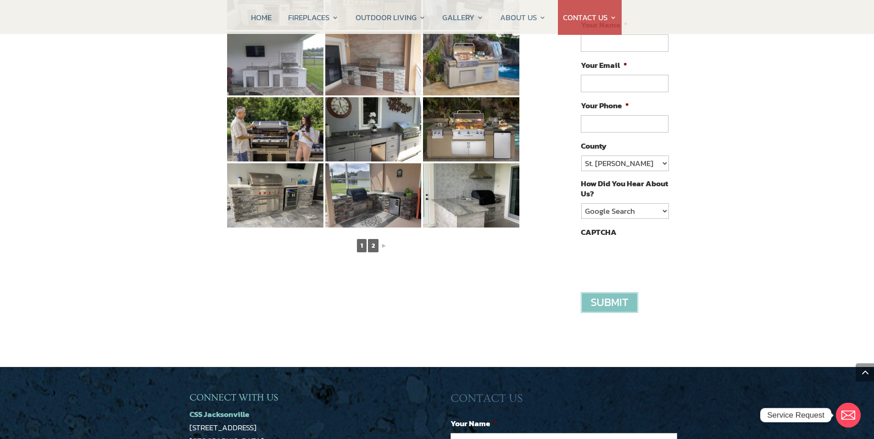
click at [376, 239] on link "2" at bounding box center [373, 245] width 11 height 13
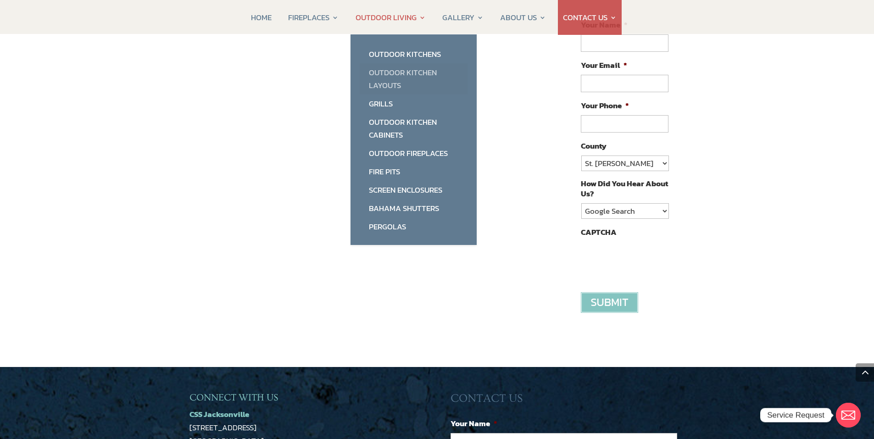
click at [395, 79] on link "Outdoor Kitchen Layouts" at bounding box center [414, 78] width 108 height 31
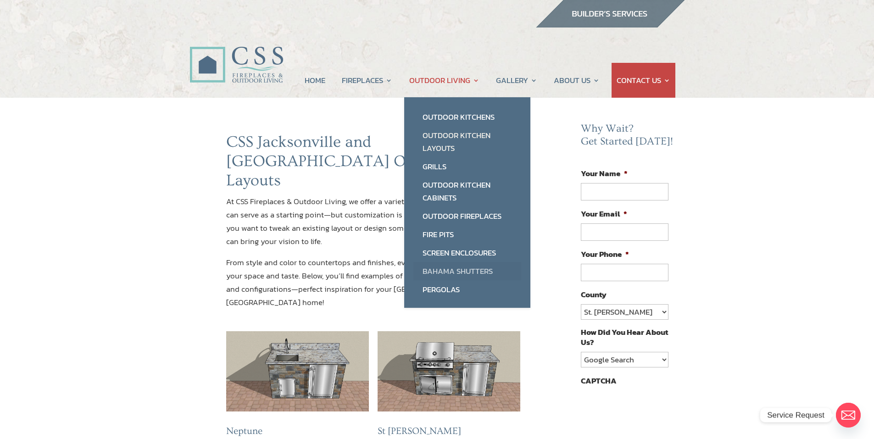
click at [442, 272] on link "Bahama Shutters" at bounding box center [467, 271] width 108 height 18
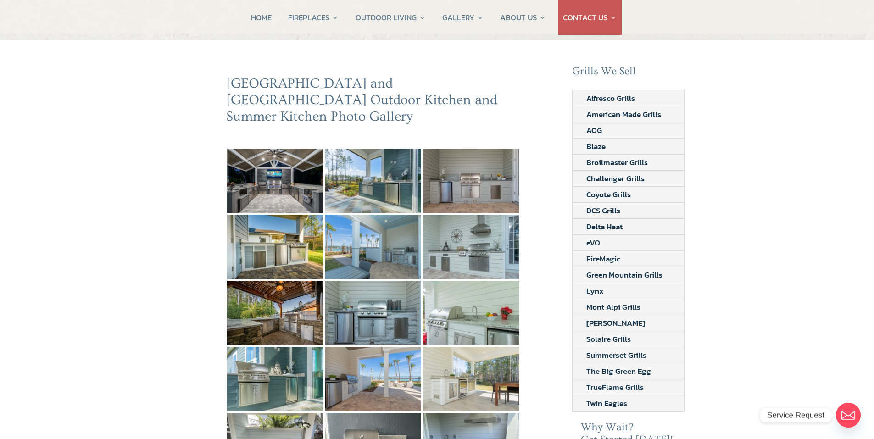
scroll to position [11, 0]
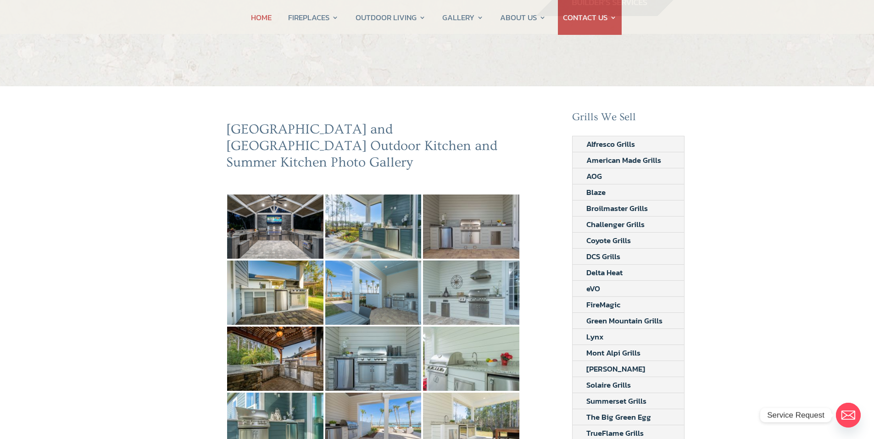
click at [266, 19] on link "HOME" at bounding box center [261, 17] width 21 height 35
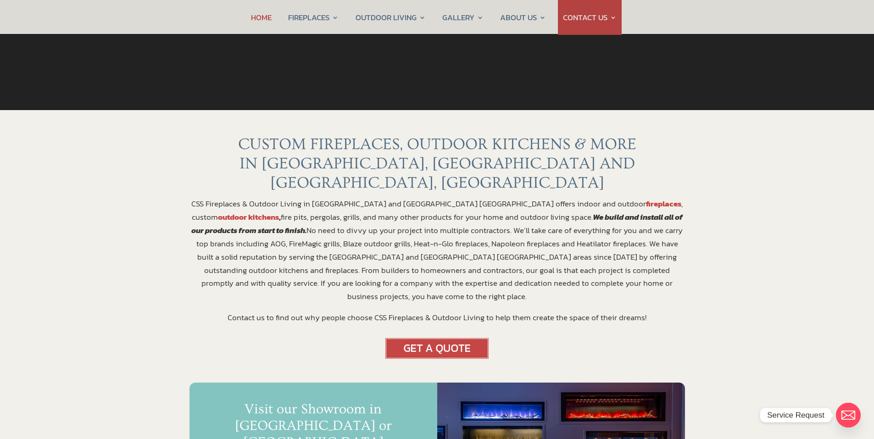
scroll to position [229, 0]
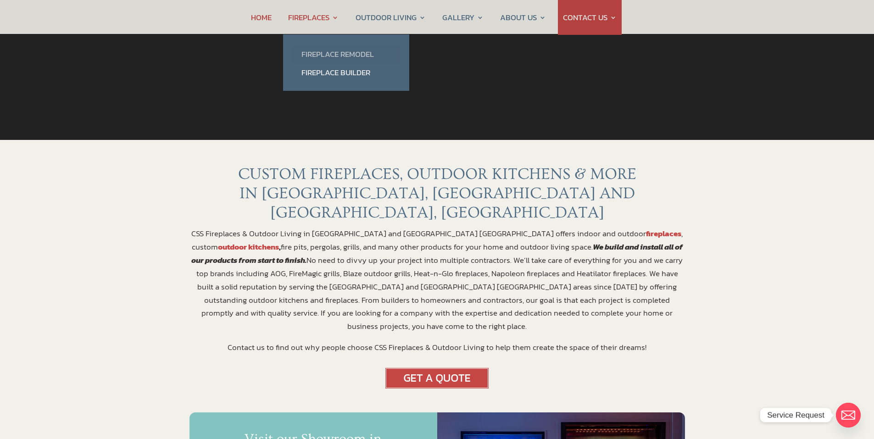
click at [335, 53] on link "Fireplace Remodel" at bounding box center [346, 54] width 108 height 18
